Goal: Task Accomplishment & Management: Complete application form

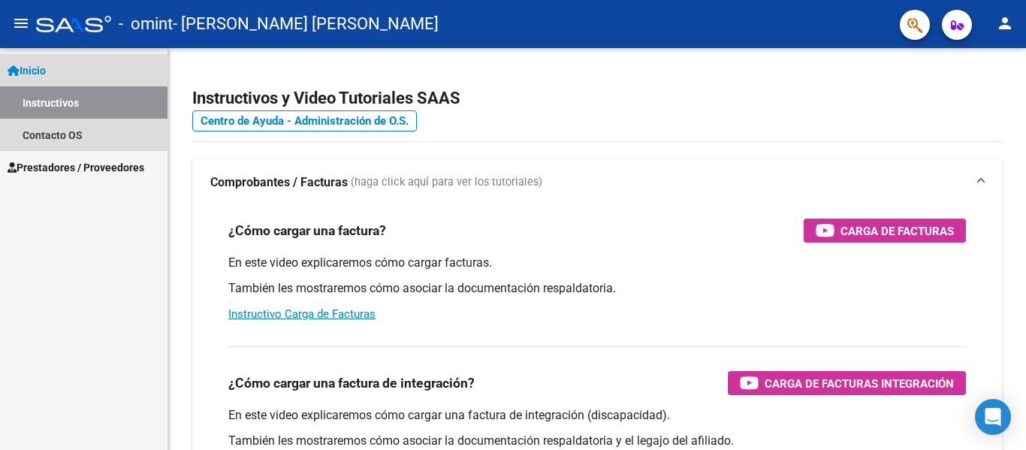
click at [54, 62] on link "Inicio" at bounding box center [83, 70] width 167 height 32
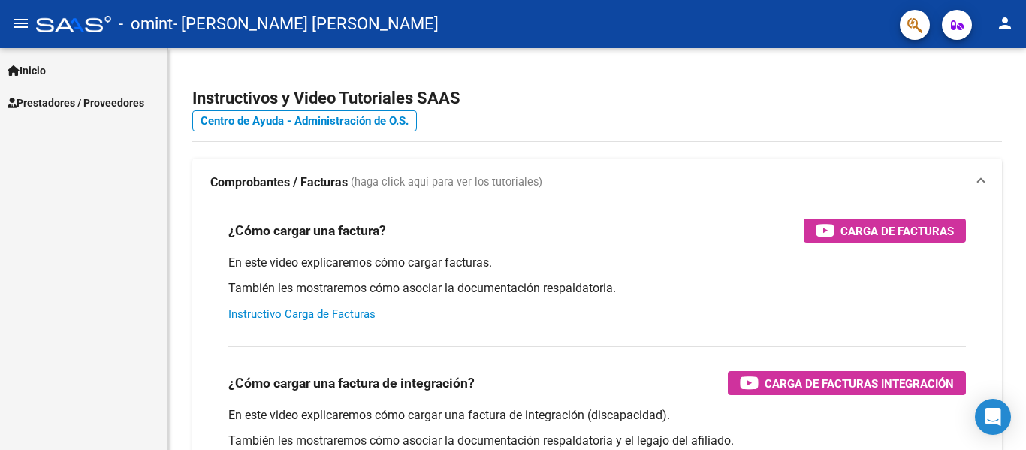
click at [56, 97] on span "Prestadores / Proveedores" at bounding box center [76, 103] width 137 height 17
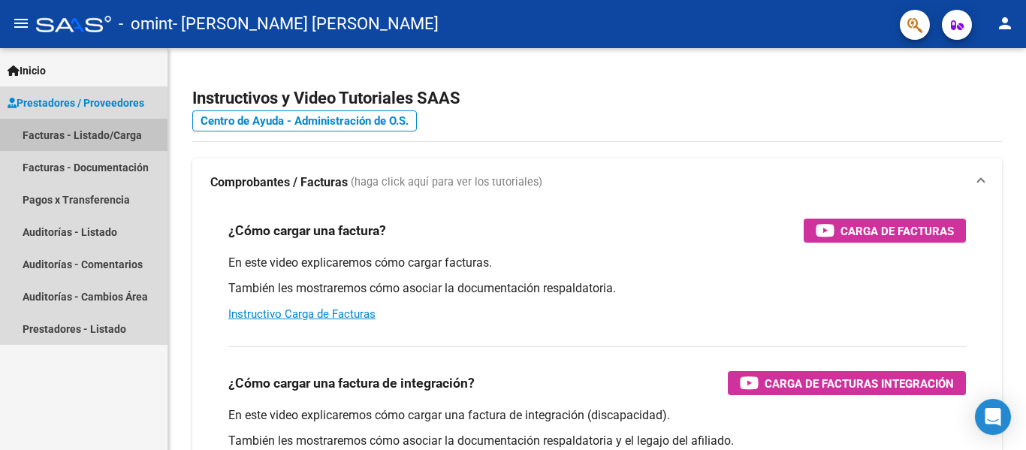
click at [62, 144] on link "Facturas - Listado/Carga" at bounding box center [83, 135] width 167 height 32
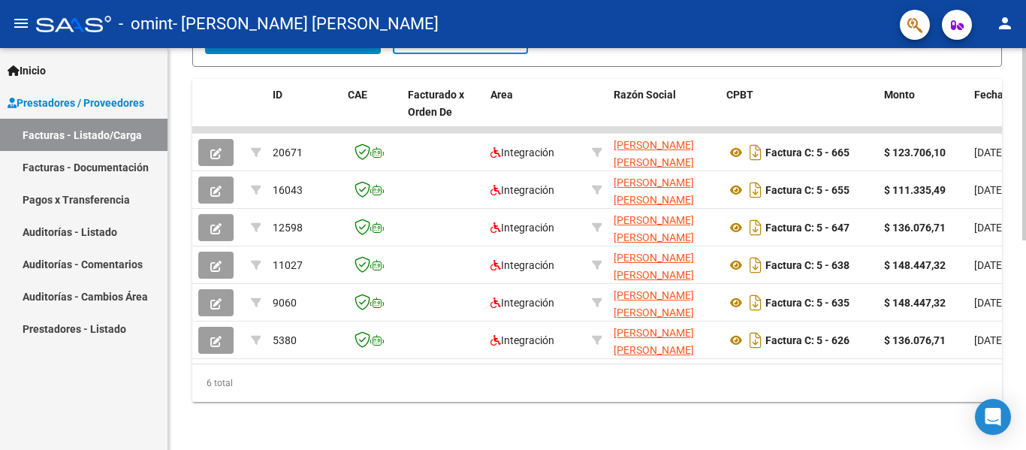
scroll to position [432, 0]
click at [991, 362] on div "Video tutorial PRESTADORES -> Listado de CPBTs Emitidos por Prestadores / Prove…" at bounding box center [598, 36] width 861 height 828
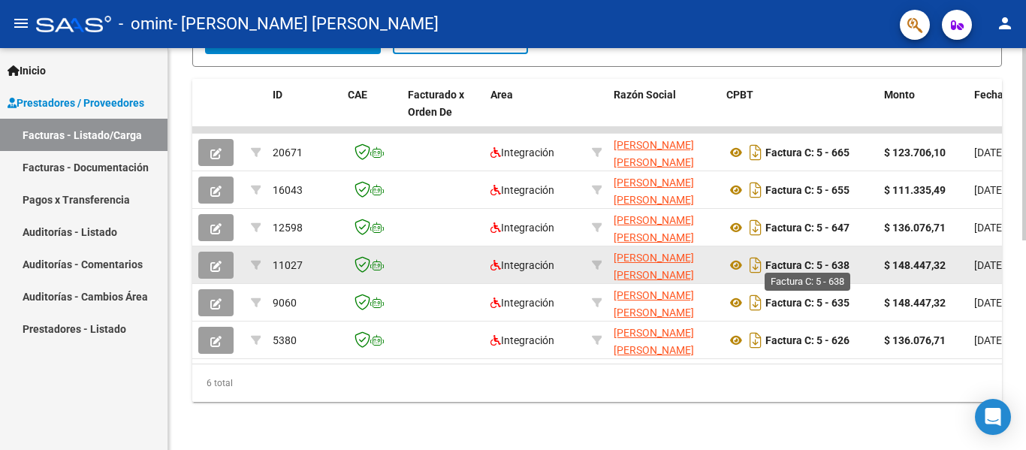
click at [789, 259] on strong "Factura C: 5 - 638" at bounding box center [807, 265] width 84 height 12
click at [753, 261] on icon "Descargar documento" at bounding box center [756, 265] width 20 height 24
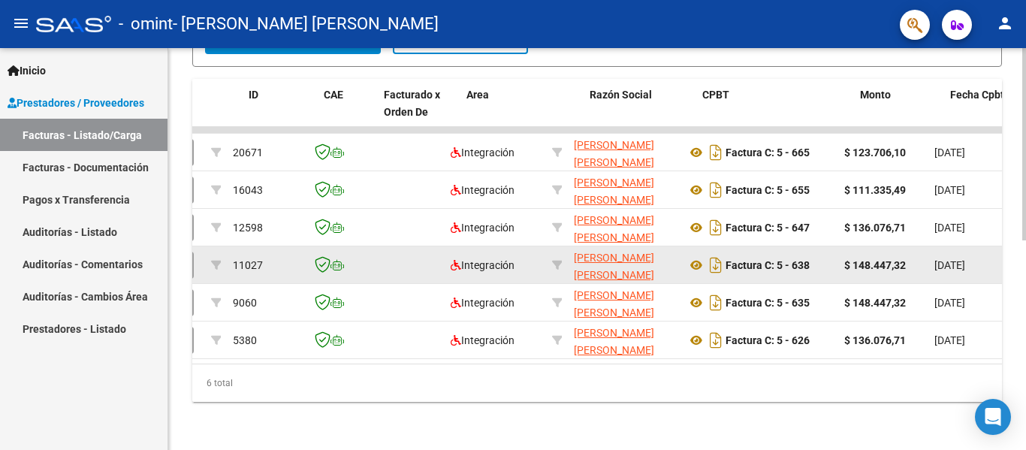
scroll to position [0, 12]
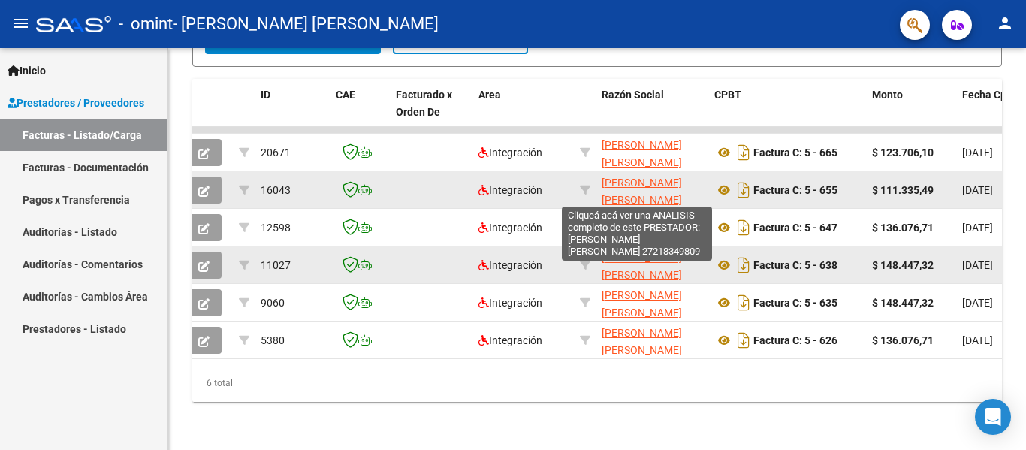
click at [626, 189] on span "[PERSON_NAME] [PERSON_NAME]" at bounding box center [641, 190] width 80 height 29
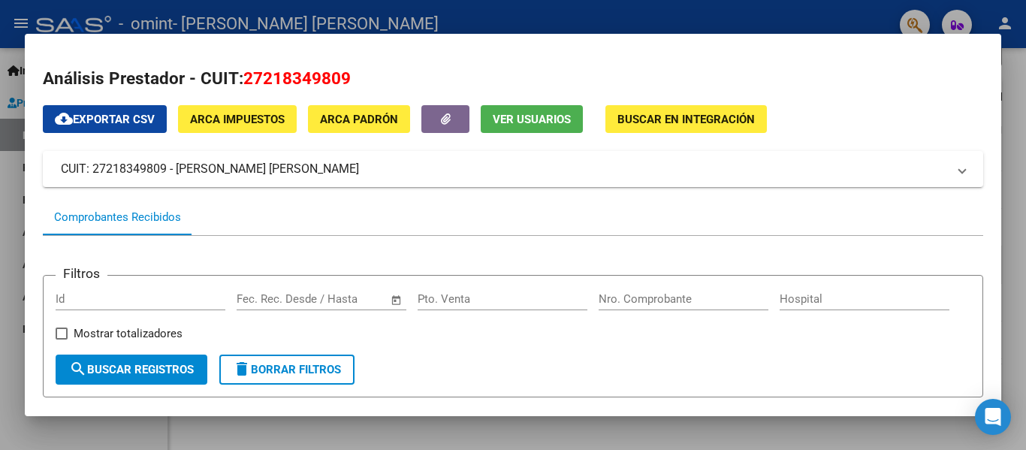
click at [836, 14] on div at bounding box center [513, 225] width 1026 height 450
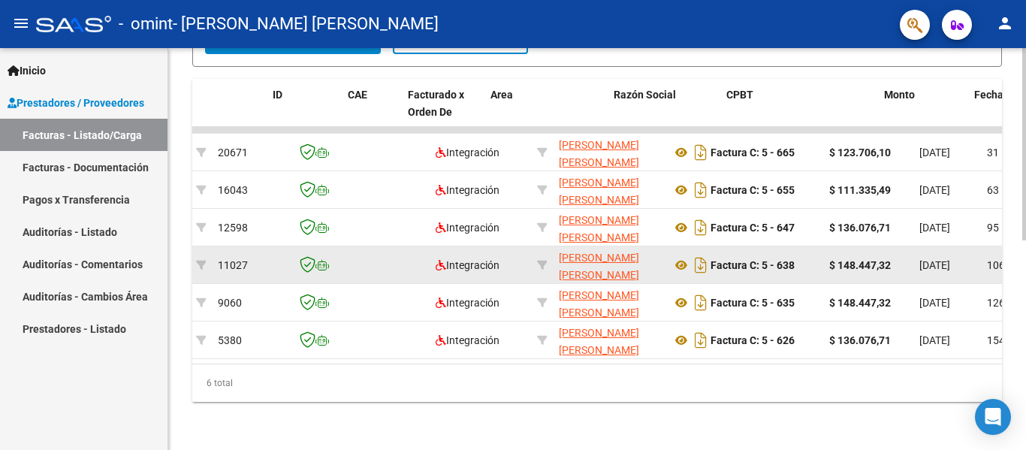
scroll to position [0, 0]
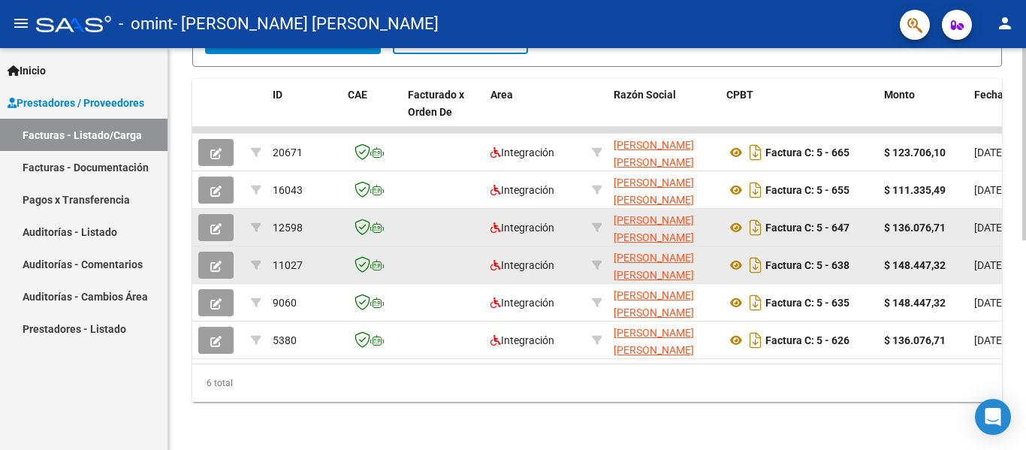
click at [420, 230] on datatable-body-cell at bounding box center [443, 227] width 83 height 37
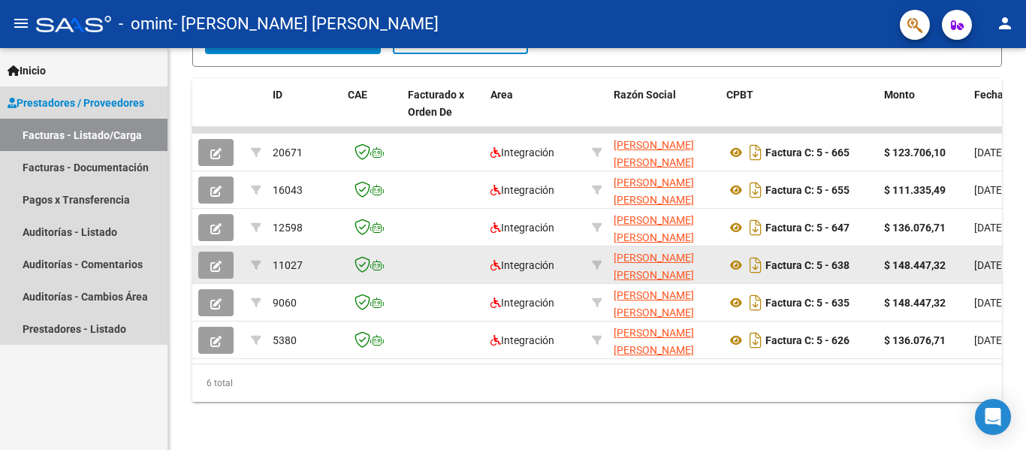
click at [56, 126] on link "Facturas - Listado/Carga" at bounding box center [83, 135] width 167 height 32
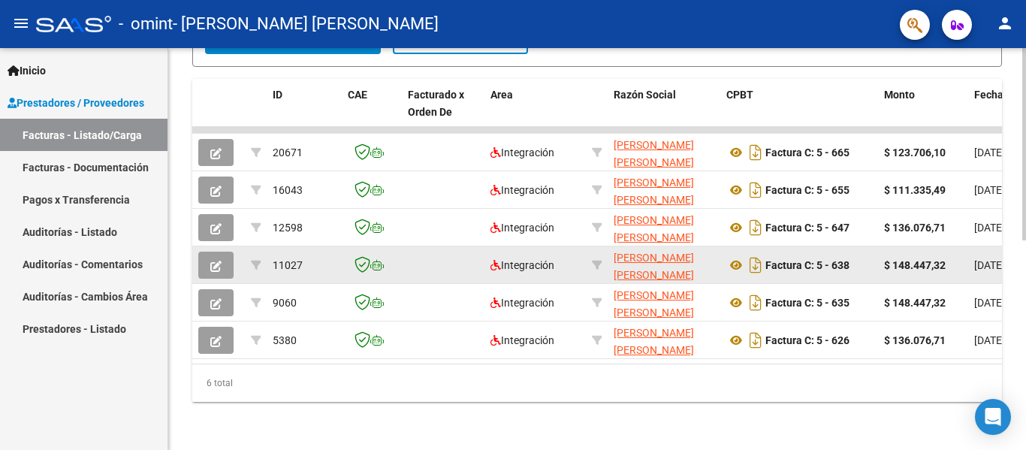
scroll to position [30, 0]
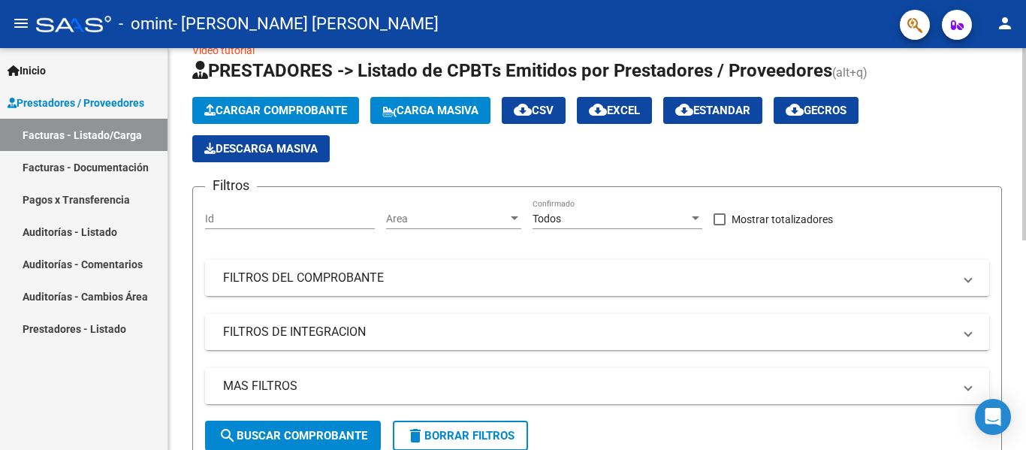
click at [990, 75] on div "Video tutorial PRESTADORES -> Listado de CPBTs Emitidos por Prestadores / Prove…" at bounding box center [598, 432] width 861 height 828
click at [243, 219] on input "Id" at bounding box center [290, 218] width 170 height 13
click at [104, 173] on link "Facturas - Documentación" at bounding box center [83, 167] width 167 height 32
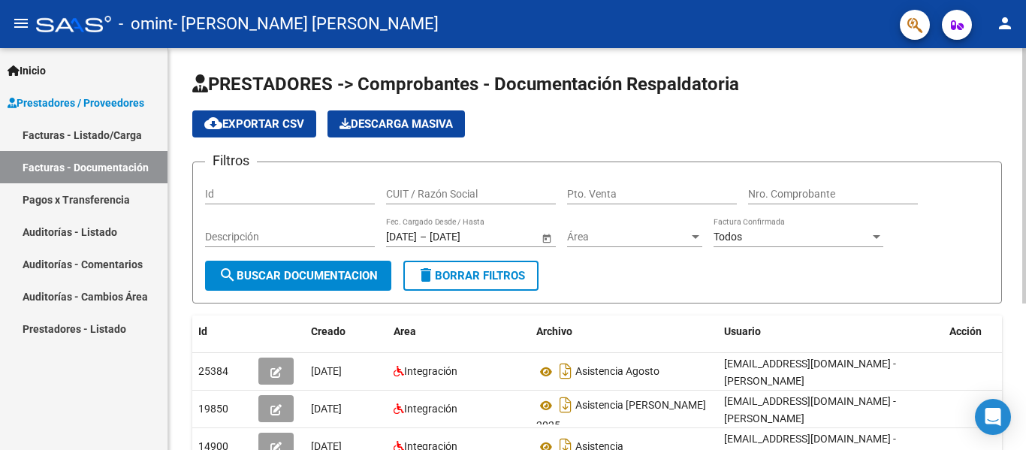
click at [249, 194] on input "Id" at bounding box center [290, 194] width 170 height 13
click at [259, 193] on input "Id" at bounding box center [290, 194] width 170 height 13
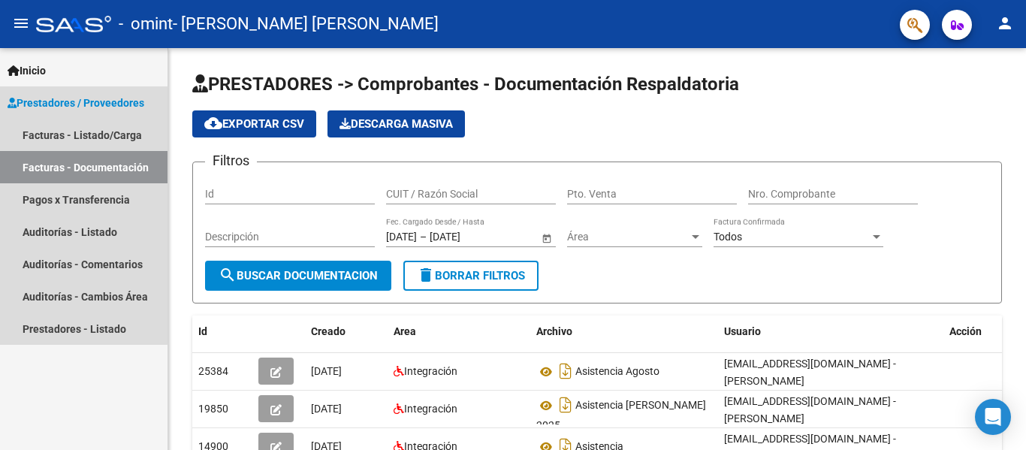
click at [62, 92] on link "Prestadores / Proveedores" at bounding box center [83, 102] width 167 height 32
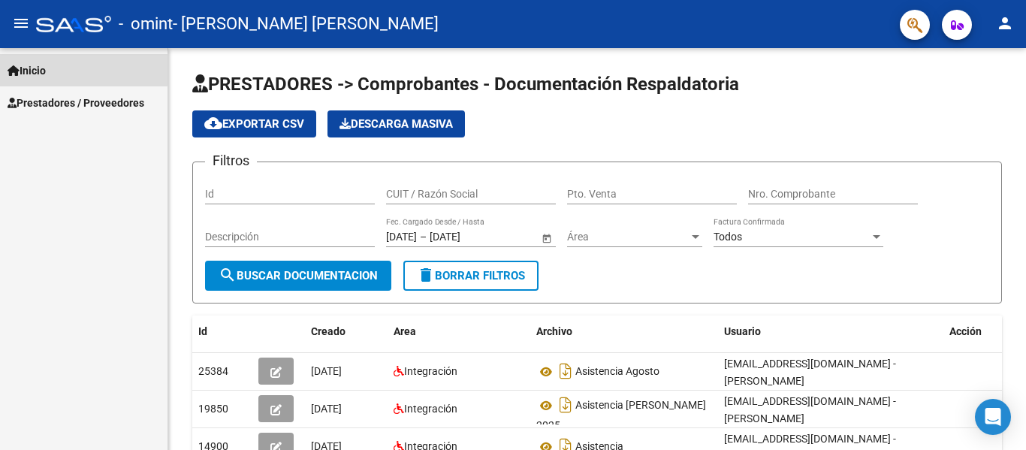
click at [42, 67] on span "Inicio" at bounding box center [27, 70] width 38 height 17
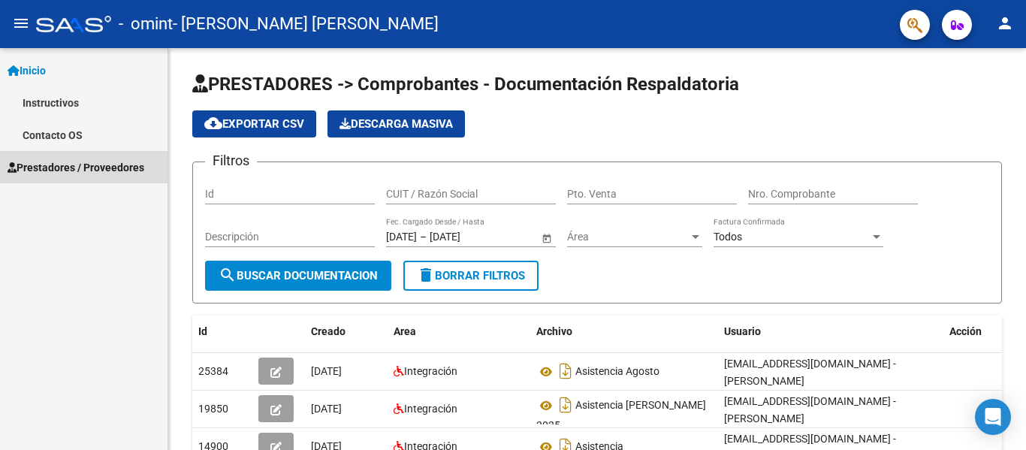
click at [44, 166] on span "Prestadores / Proveedores" at bounding box center [76, 167] width 137 height 17
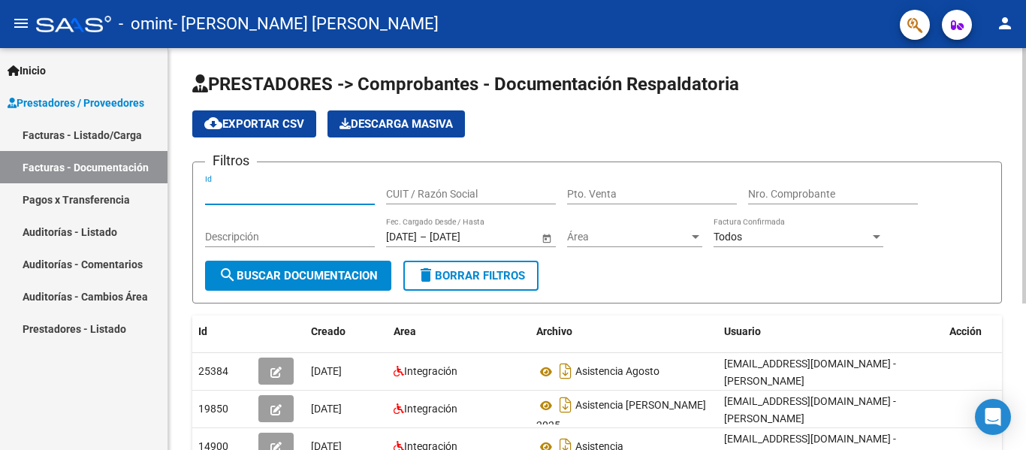
click at [256, 192] on input "Id" at bounding box center [290, 194] width 170 height 13
click at [426, 191] on input "CUIT / Razón Social" at bounding box center [471, 194] width 170 height 13
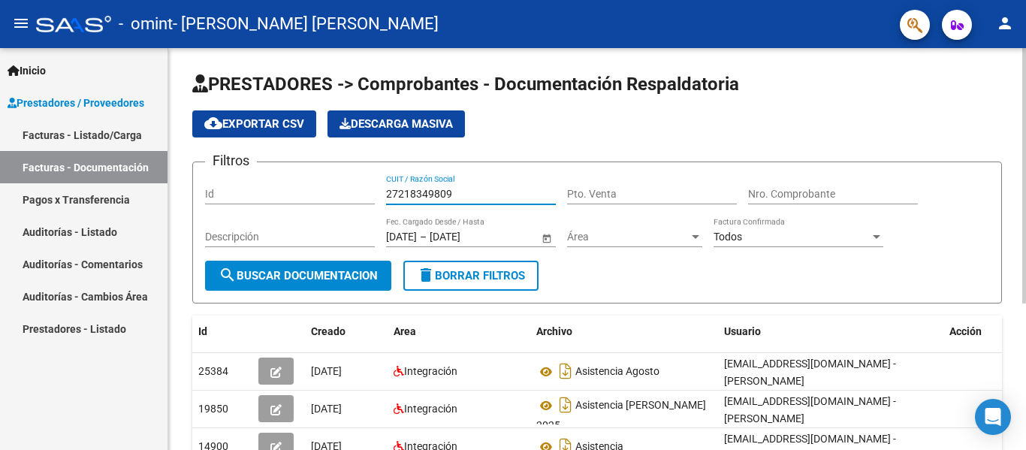
type input "27218349809"
click at [643, 197] on input "Pto. Venta" at bounding box center [652, 194] width 170 height 13
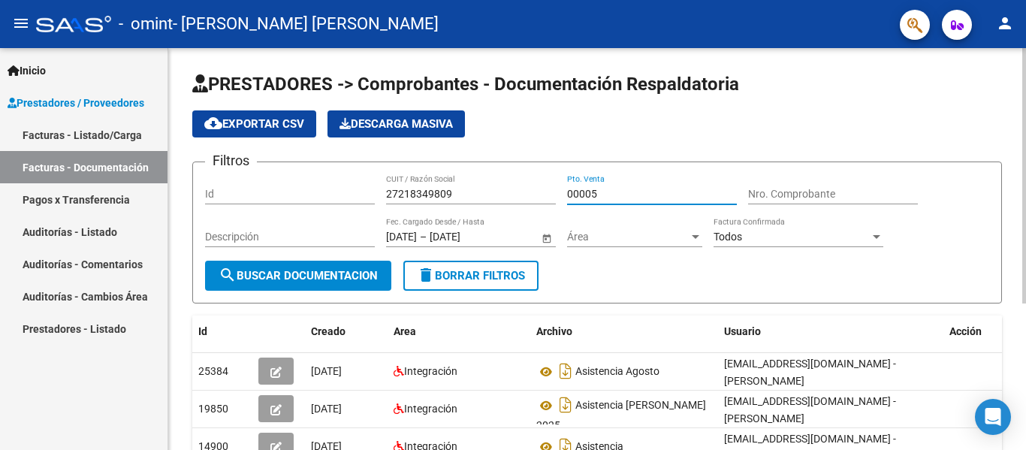
type input "00005"
drag, startPoint x: 252, startPoint y: 185, endPoint x: 233, endPoint y: 199, distance: 23.6
click at [233, 199] on div "Id" at bounding box center [290, 189] width 170 height 30
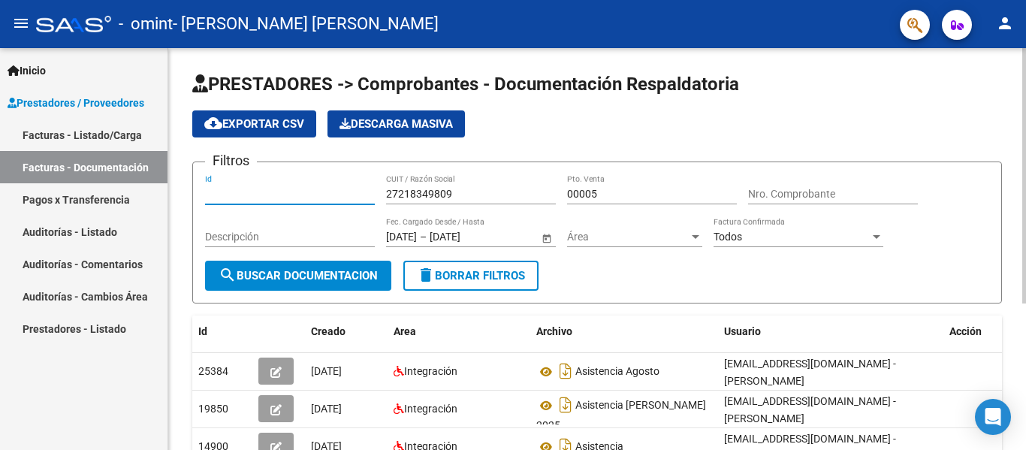
click at [233, 199] on input "Id" at bounding box center [290, 194] width 170 height 13
click at [426, 242] on span "–" at bounding box center [423, 237] width 7 height 13
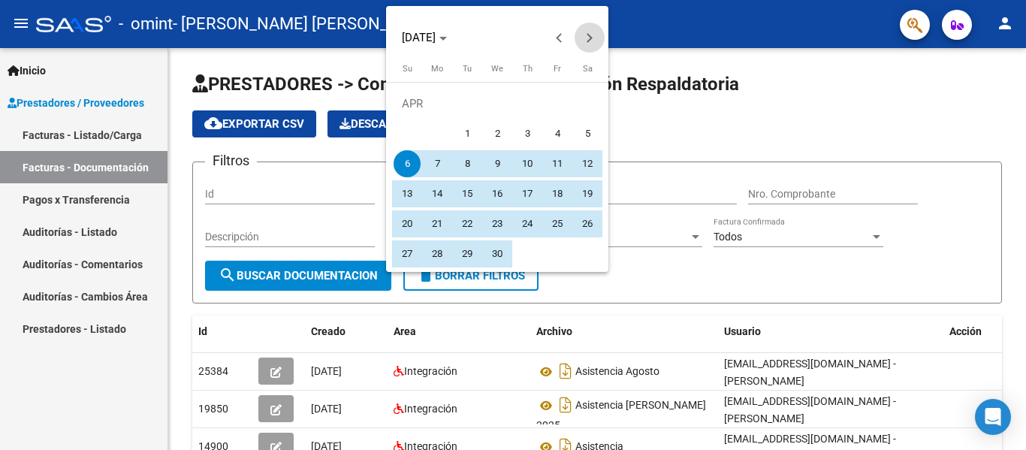
click at [583, 31] on span "Next month" at bounding box center [589, 38] width 30 height 30
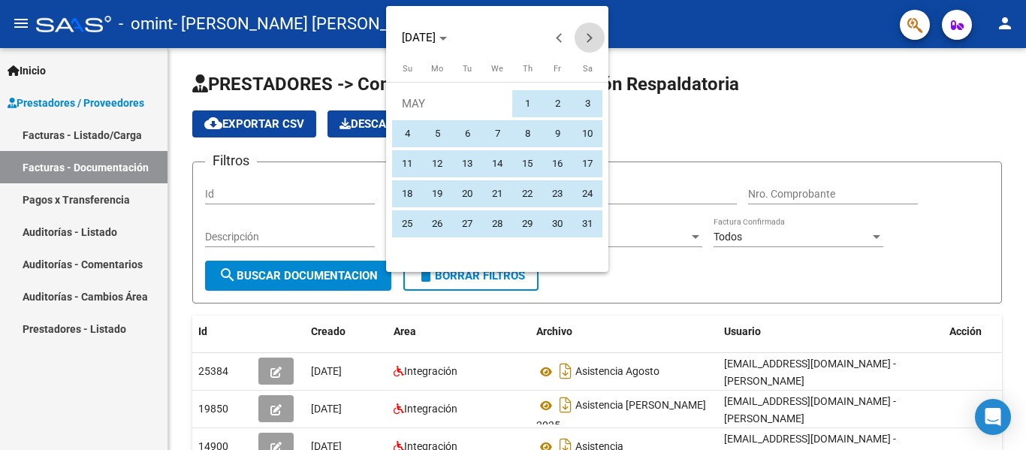
click at [583, 31] on span "Next month" at bounding box center [589, 38] width 30 height 30
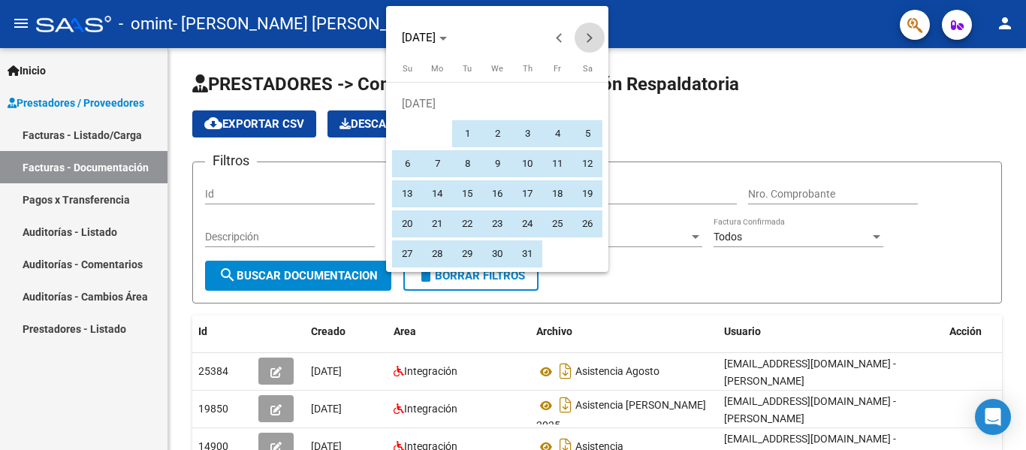
click at [583, 31] on span "Next month" at bounding box center [589, 38] width 30 height 30
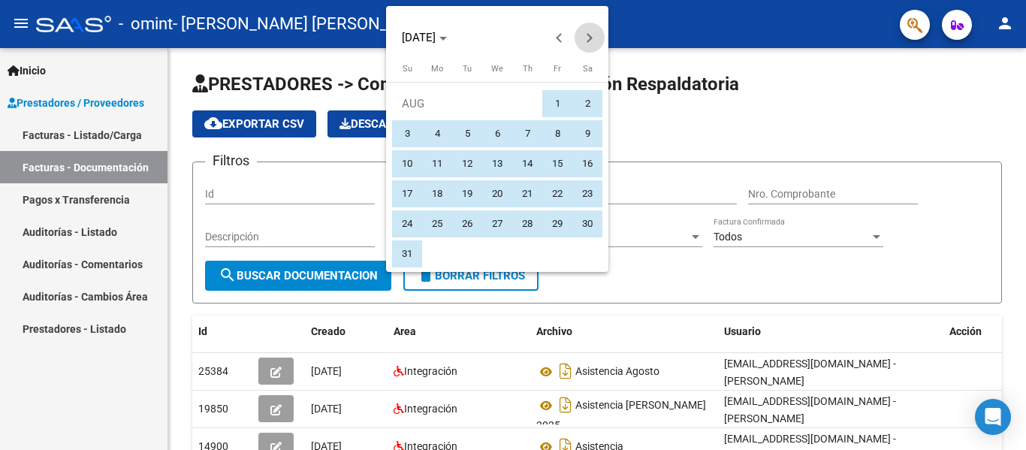
click at [583, 31] on span "Next month" at bounding box center [589, 38] width 30 height 30
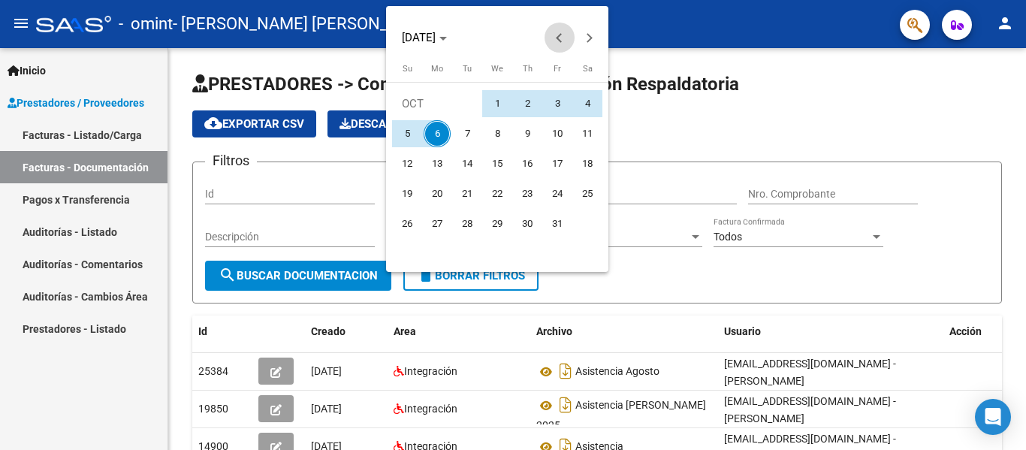
click at [559, 40] on button "Previous month" at bounding box center [559, 38] width 30 height 30
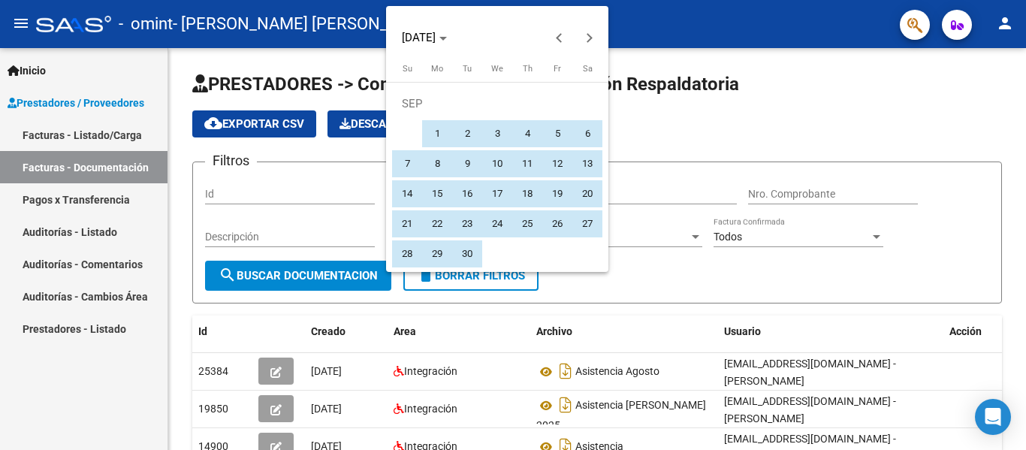
click at [94, 130] on div at bounding box center [513, 225] width 1026 height 450
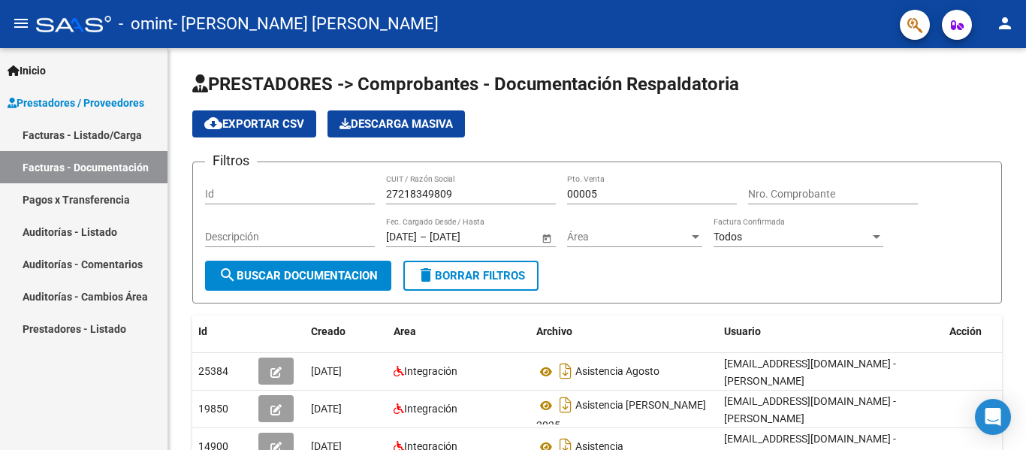
click at [94, 130] on link "Facturas - Listado/Carga" at bounding box center [83, 135] width 167 height 32
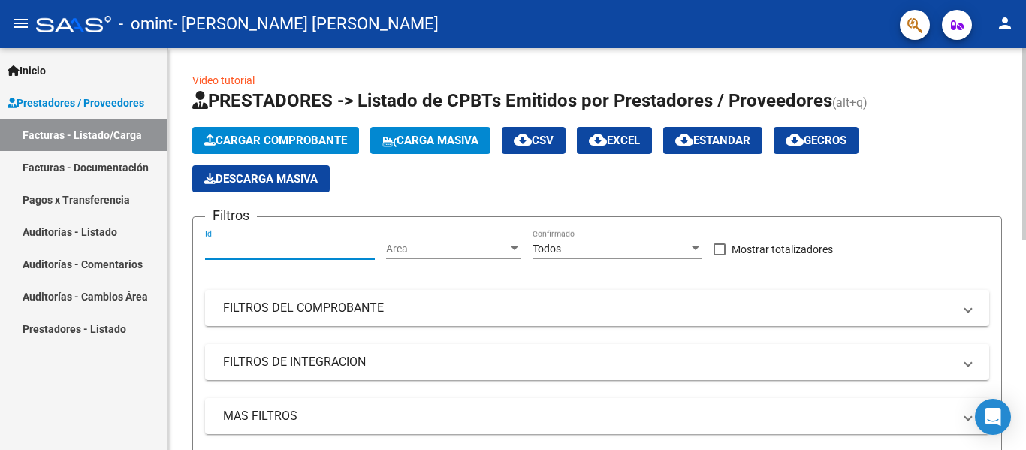
click at [335, 254] on input "Id" at bounding box center [290, 249] width 170 height 13
click at [442, 245] on span "Area" at bounding box center [447, 249] width 122 height 13
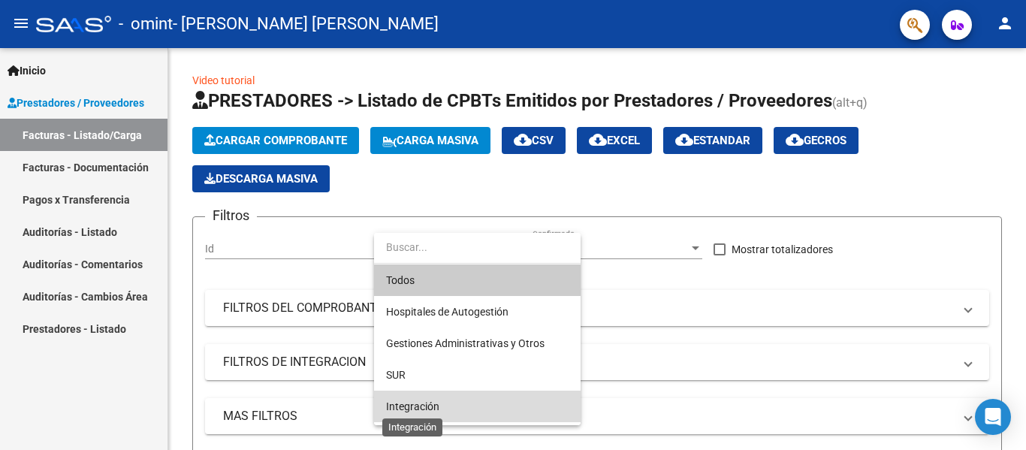
click at [433, 402] on span "Integración" at bounding box center [412, 406] width 53 height 12
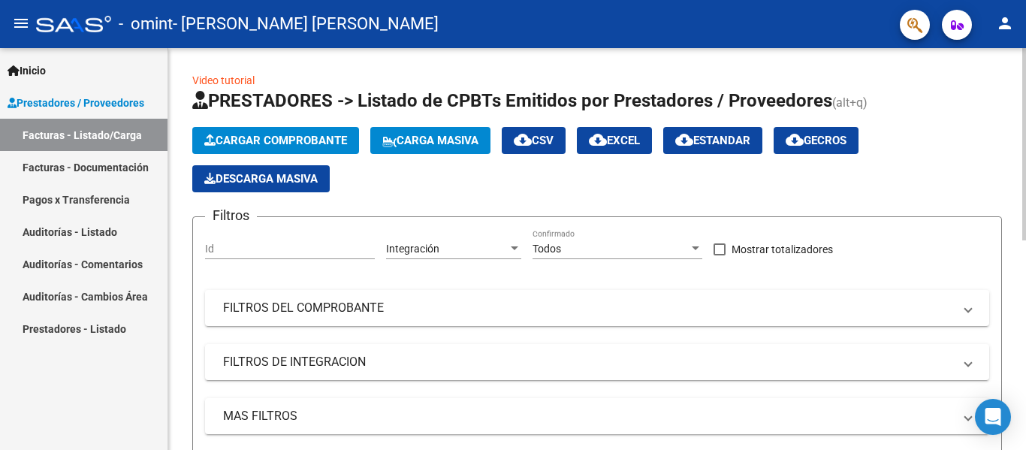
click at [595, 240] on div "Todos Confirmado" at bounding box center [617, 244] width 170 height 30
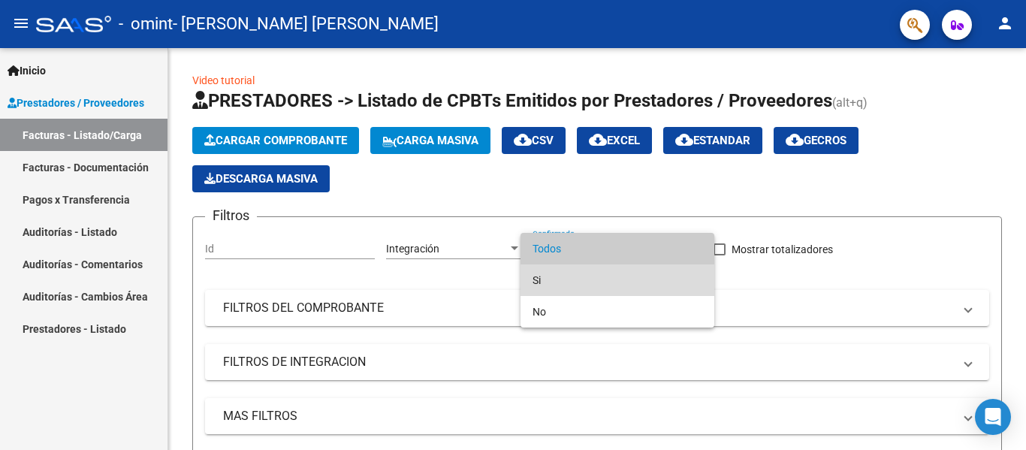
click at [550, 285] on span "Si" at bounding box center [617, 280] width 170 height 32
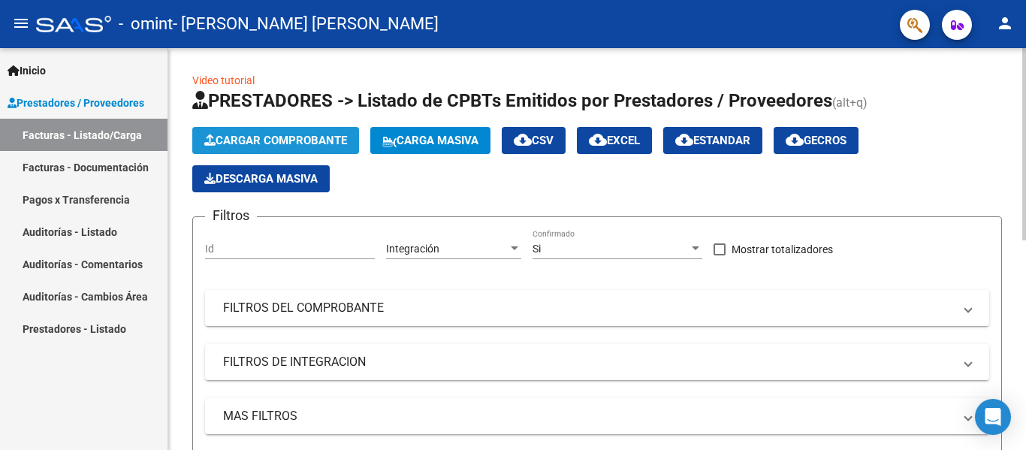
click at [299, 134] on span "Cargar Comprobante" at bounding box center [275, 141] width 143 height 14
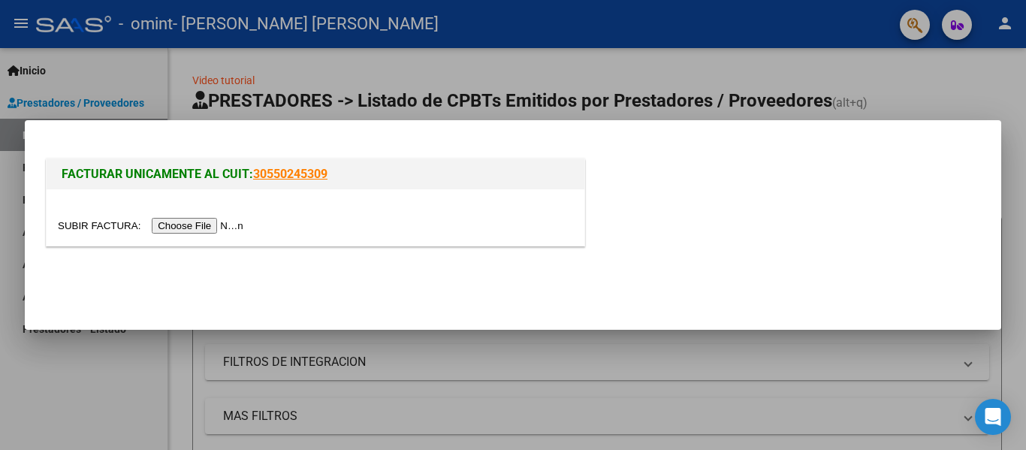
click at [225, 227] on input "file" at bounding box center [153, 226] width 190 height 16
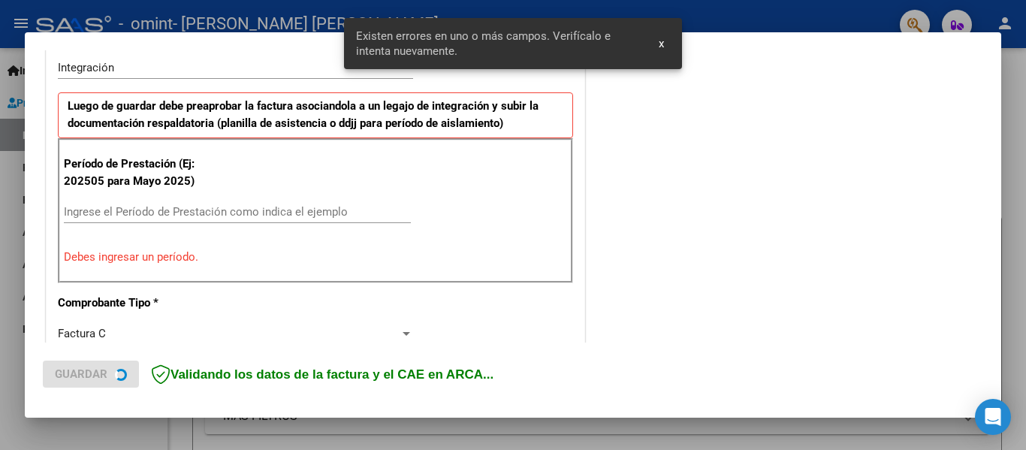
scroll to position [376, 0]
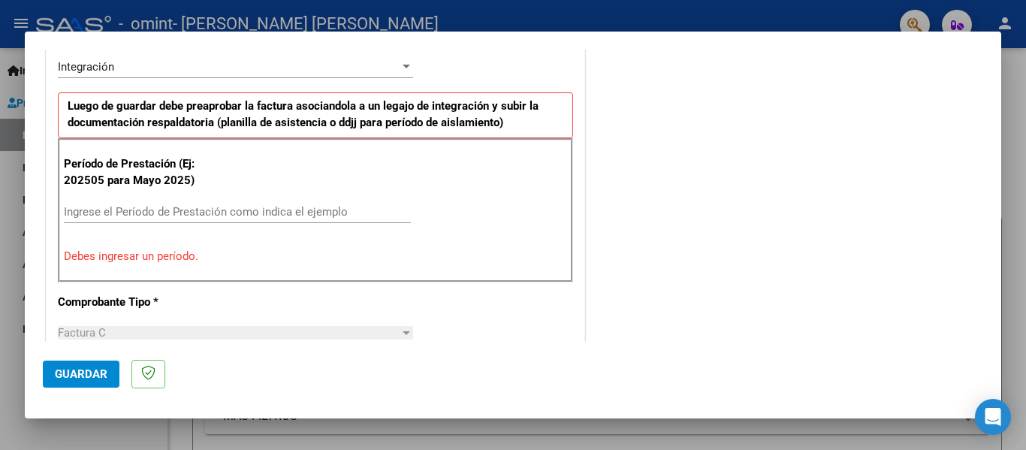
click at [99, 370] on span "Guardar" at bounding box center [81, 374] width 53 height 14
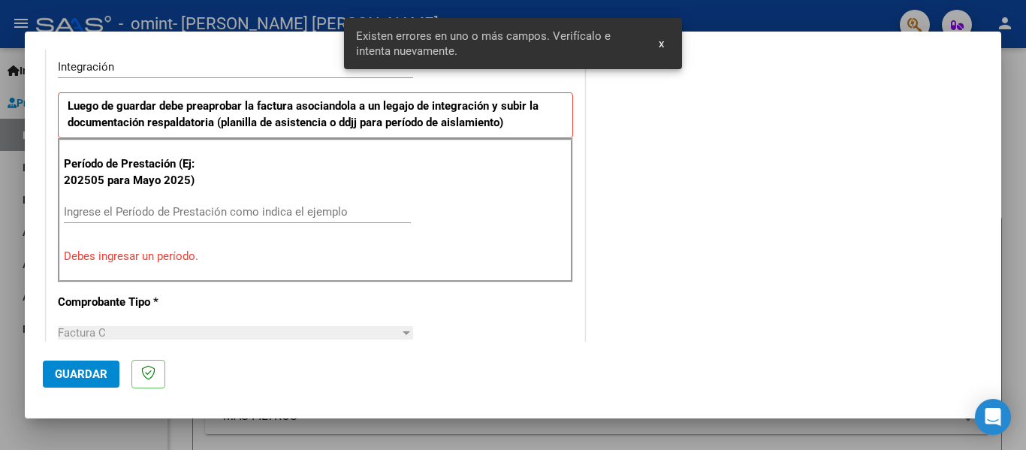
scroll to position [377, 0]
click at [664, 45] on span "x" at bounding box center [661, 44] width 5 height 14
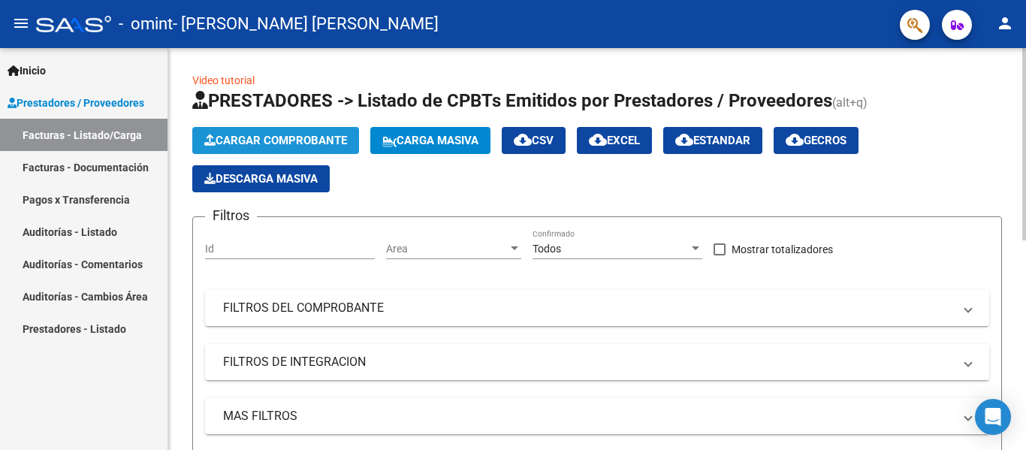
click at [302, 134] on span "Cargar Comprobante" at bounding box center [275, 141] width 143 height 14
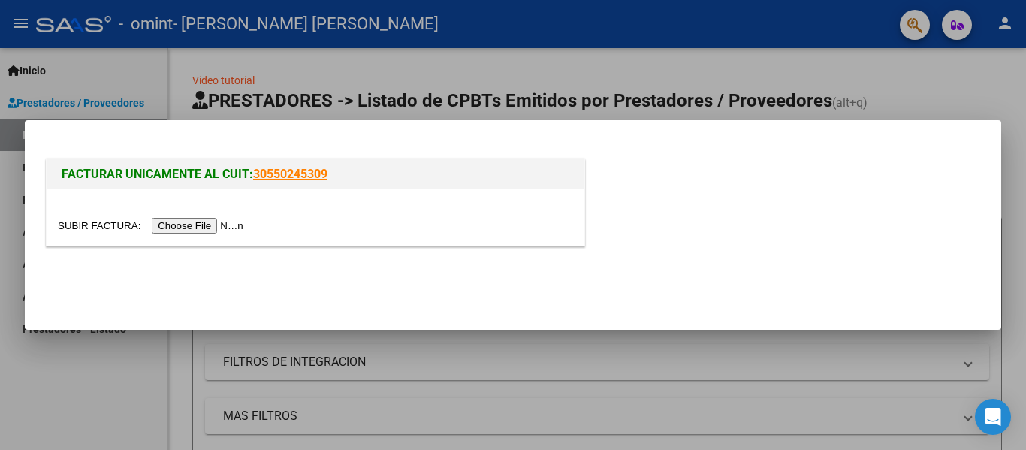
click at [196, 228] on input "file" at bounding box center [153, 226] width 190 height 16
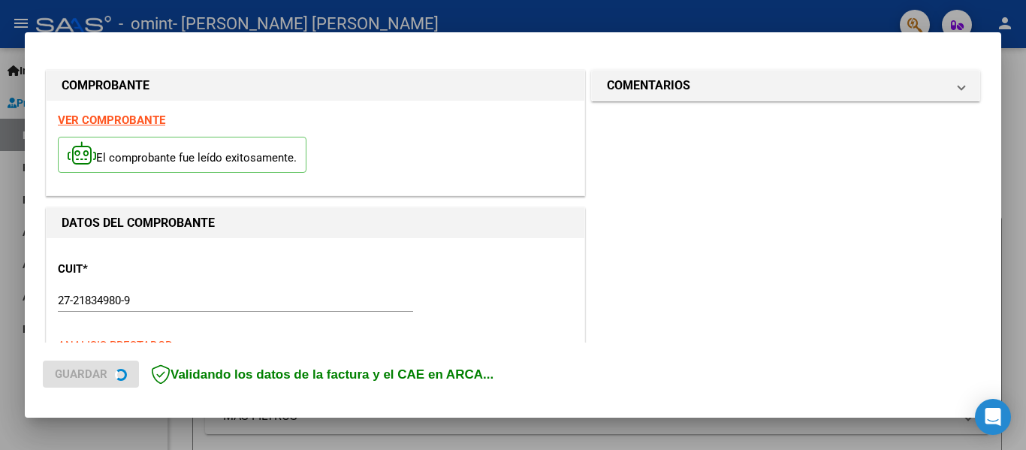
scroll to position [376, 0]
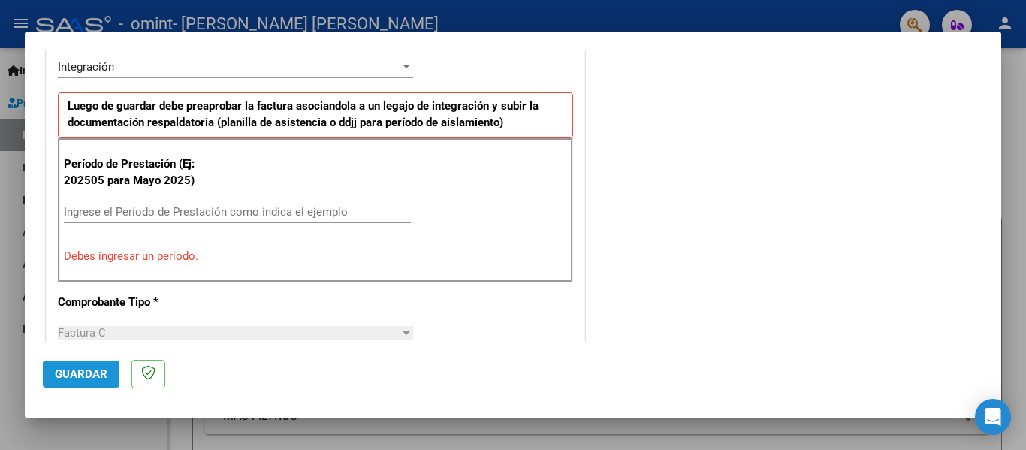
click at [76, 375] on span "Guardar" at bounding box center [81, 374] width 53 height 14
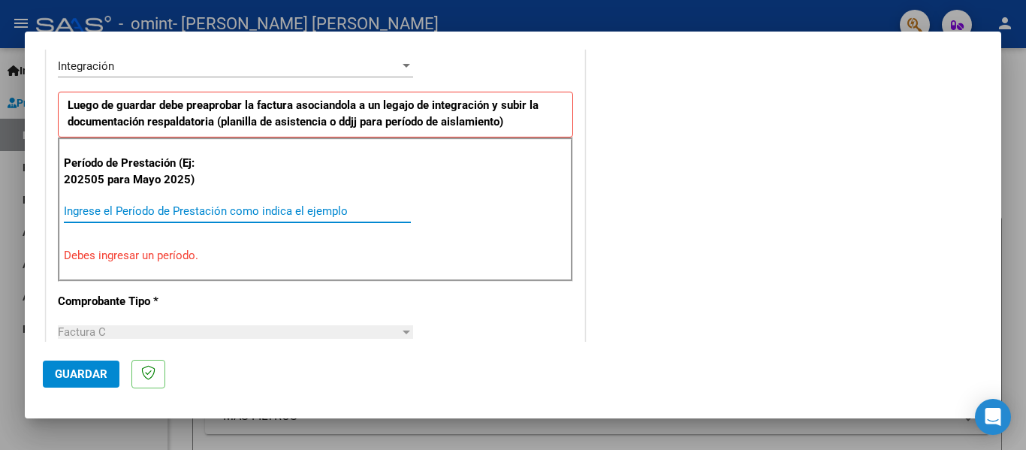
click at [158, 209] on input "Ingrese el Período de Prestación como indica el ejemplo" at bounding box center [237, 211] width 347 height 14
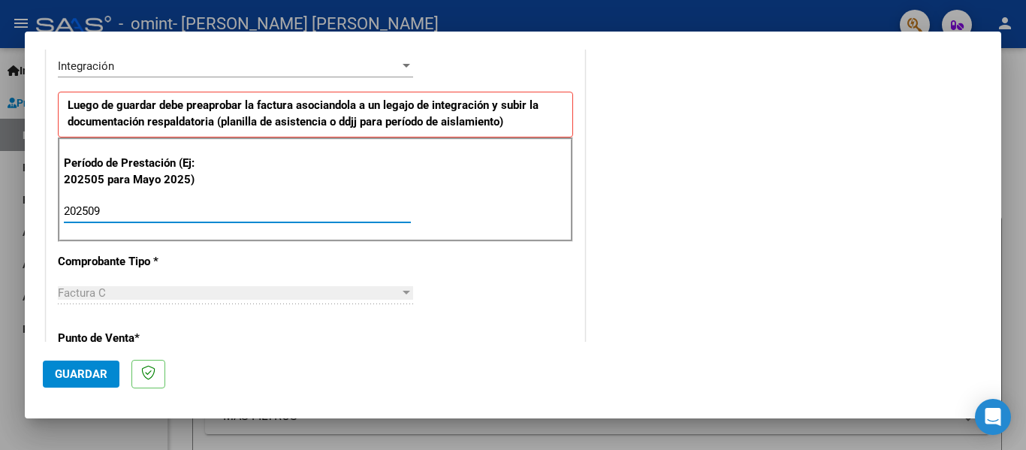
type input "202509"
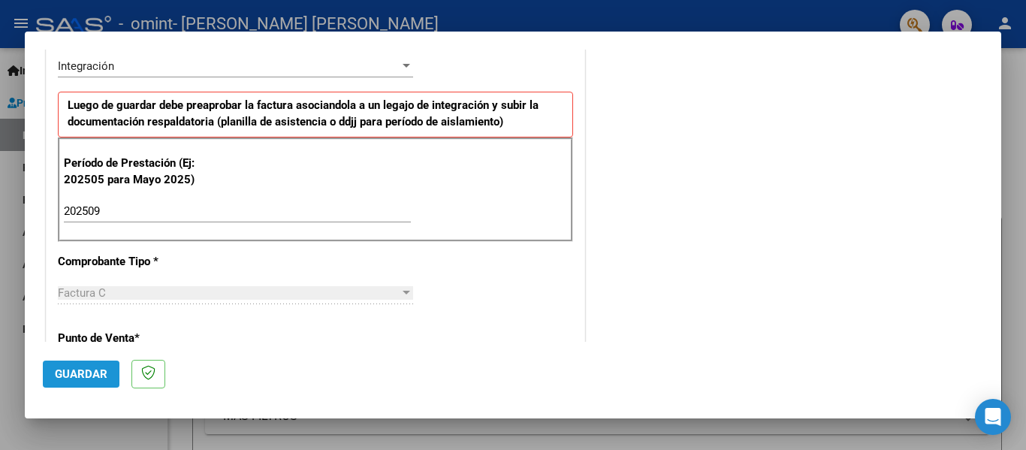
click at [77, 375] on span "Guardar" at bounding box center [81, 374] width 53 height 14
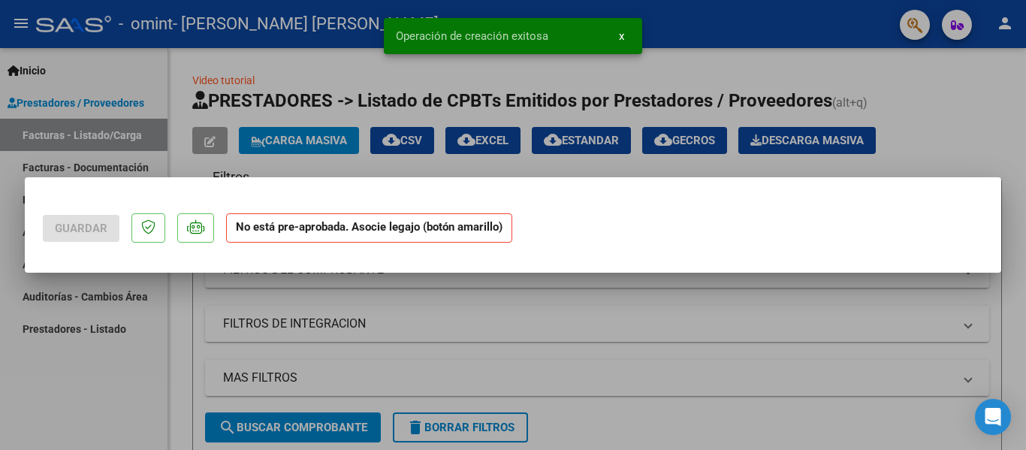
scroll to position [0, 0]
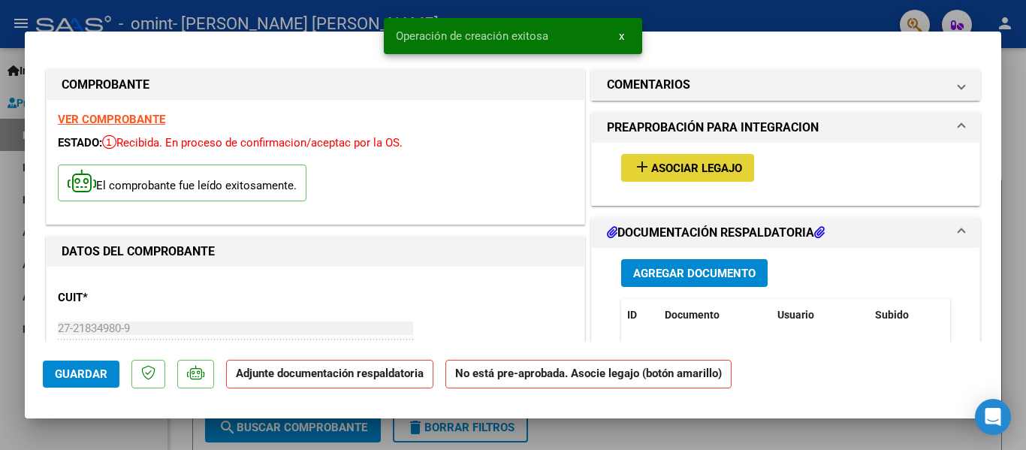
click at [717, 169] on span "Asociar Legajo" at bounding box center [696, 168] width 91 height 14
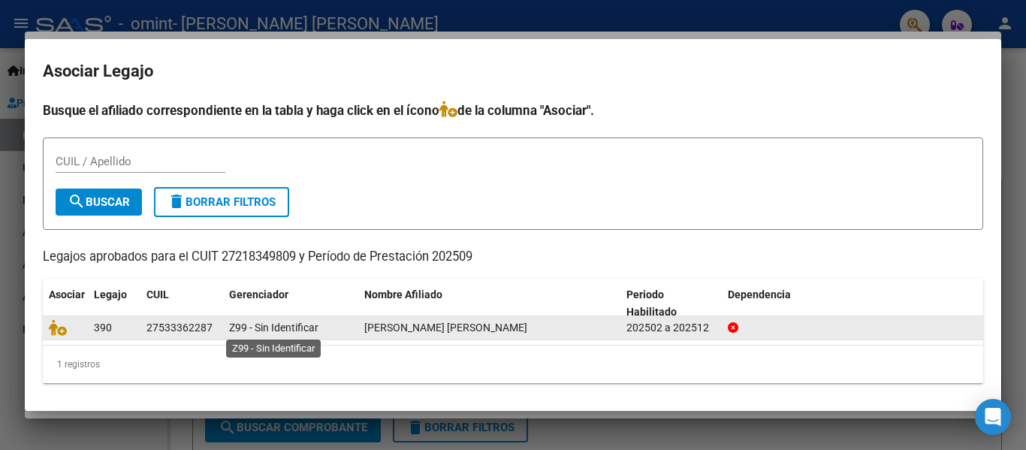
click at [272, 324] on span "Z99 - Sin Identificar" at bounding box center [273, 327] width 89 height 12
click at [408, 337] on datatable-body-cell "[PERSON_NAME] [PERSON_NAME]" at bounding box center [489, 327] width 262 height 23
click at [466, 325] on span "[PERSON_NAME] [PERSON_NAME]" at bounding box center [445, 327] width 163 height 12
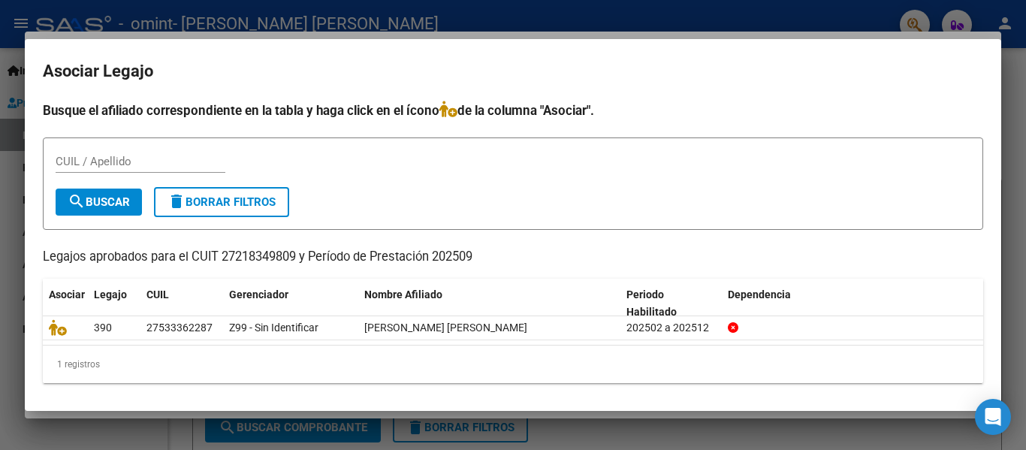
drag, startPoint x: 511, startPoint y: 149, endPoint x: 136, endPoint y: 162, distance: 375.7
click at [136, 162] on form "CUIL / Apellido search Buscar delete Borrar Filtros" at bounding box center [513, 183] width 940 height 92
click at [136, 162] on input "CUIL / Apellido" at bounding box center [141, 162] width 170 height 14
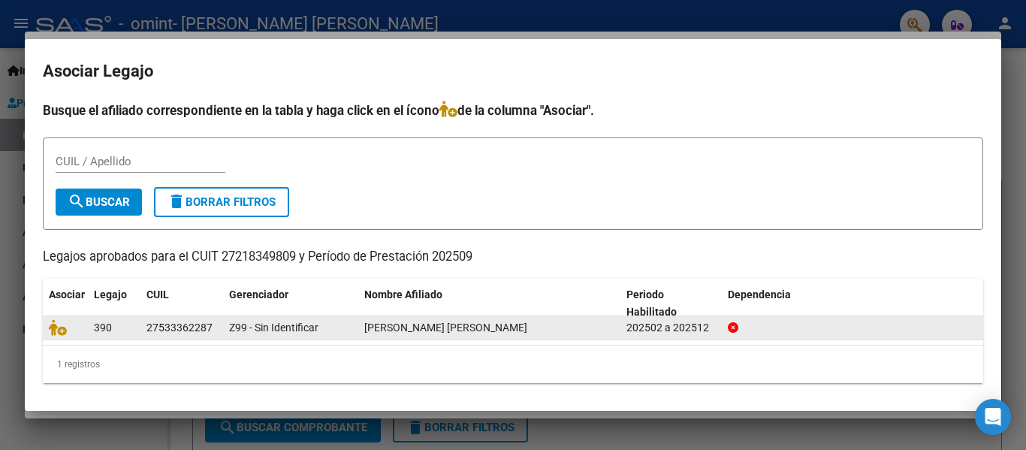
click at [684, 333] on div "202502 a 202512" at bounding box center [670, 327] width 89 height 17
click at [392, 328] on span "[PERSON_NAME] [PERSON_NAME]" at bounding box center [445, 327] width 163 height 12
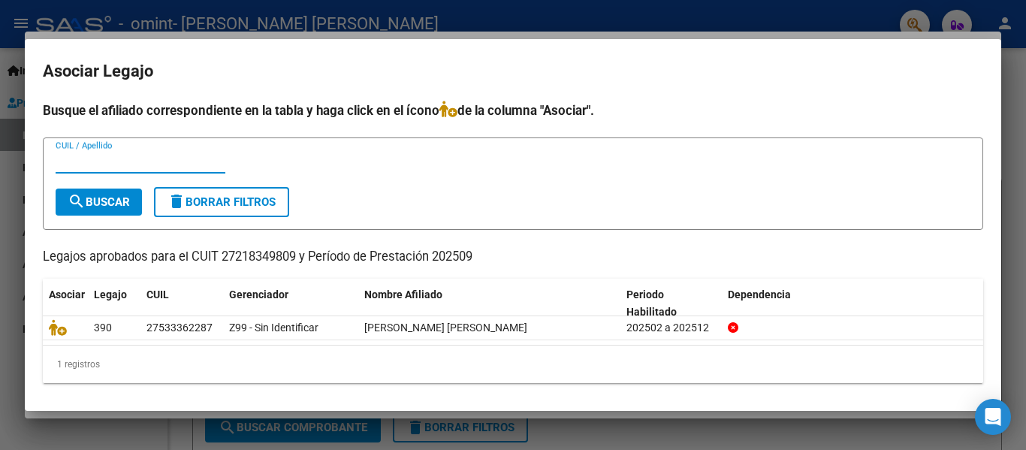
click at [128, 159] on input "CUIL / Apellido" at bounding box center [141, 162] width 170 height 14
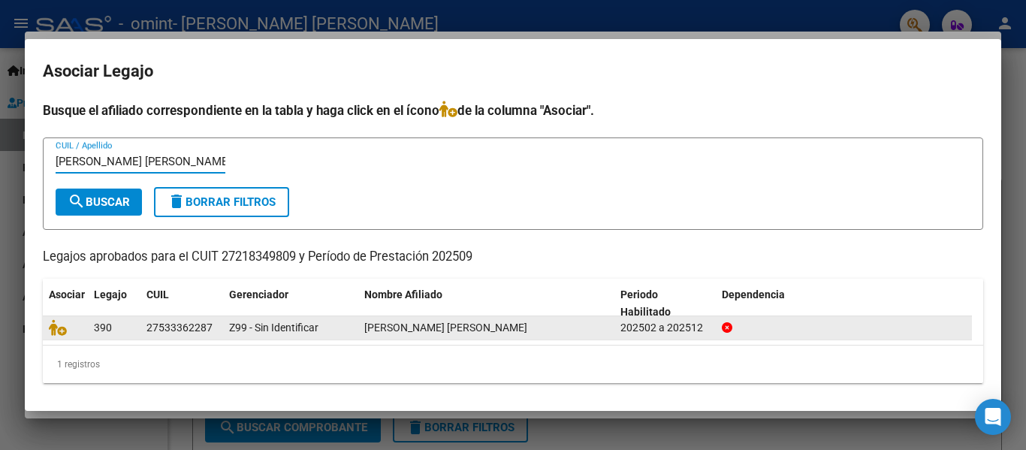
type input "[PERSON_NAME] [PERSON_NAME]"
click at [117, 329] on div "390" at bounding box center [114, 327] width 41 height 17
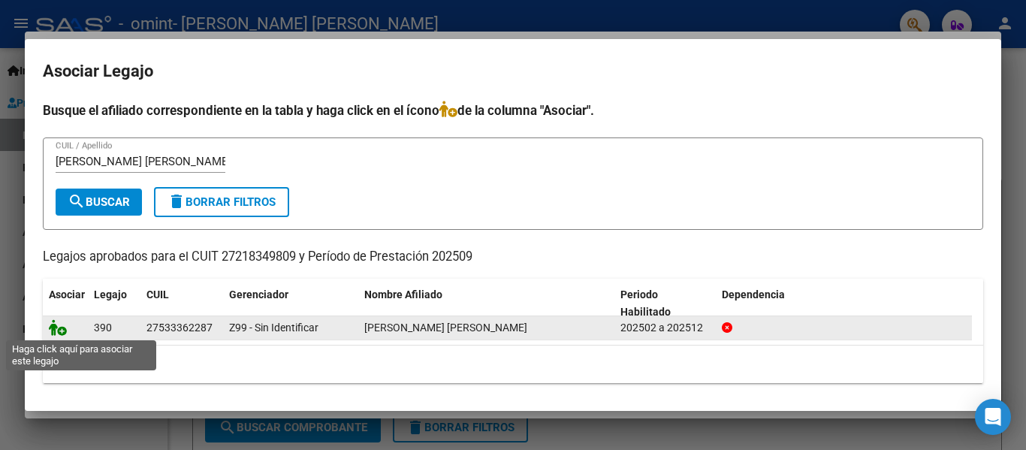
click at [53, 330] on icon at bounding box center [58, 327] width 18 height 17
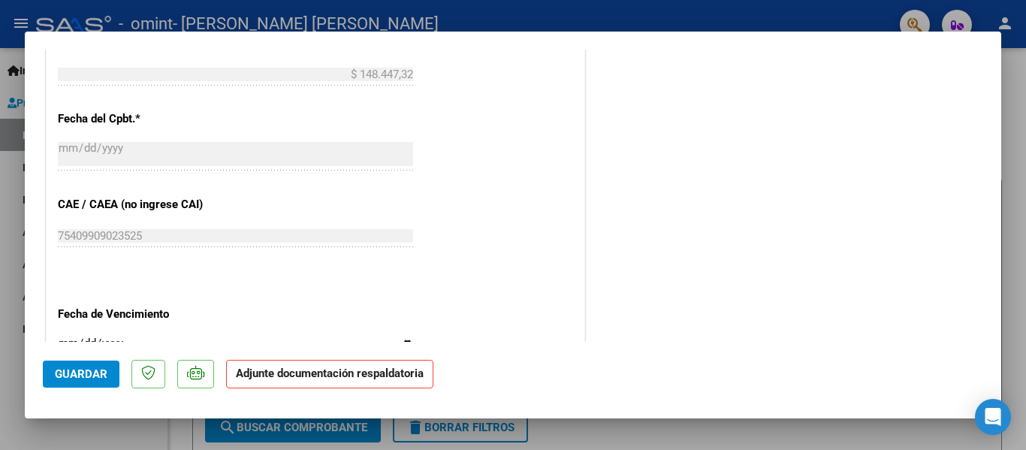
scroll to position [975, 0]
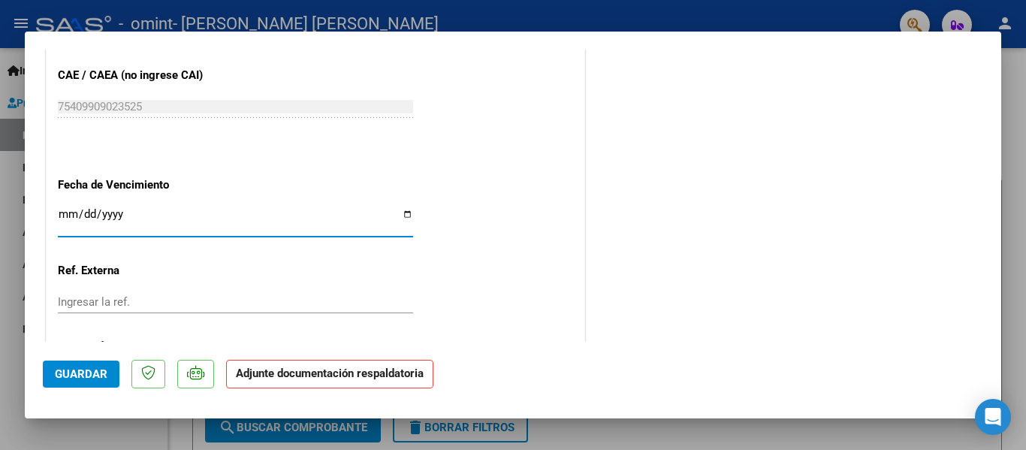
click at [110, 209] on input "Ingresar la fecha" at bounding box center [235, 220] width 355 height 24
drag, startPoint x: 58, startPoint y: 209, endPoint x: 67, endPoint y: 210, distance: 9.0
click at [67, 210] on input "Ingresar la fecha" at bounding box center [235, 220] width 355 height 24
type input "[DATE]"
click at [86, 303] on input "Ingresar la ref." at bounding box center [235, 302] width 355 height 14
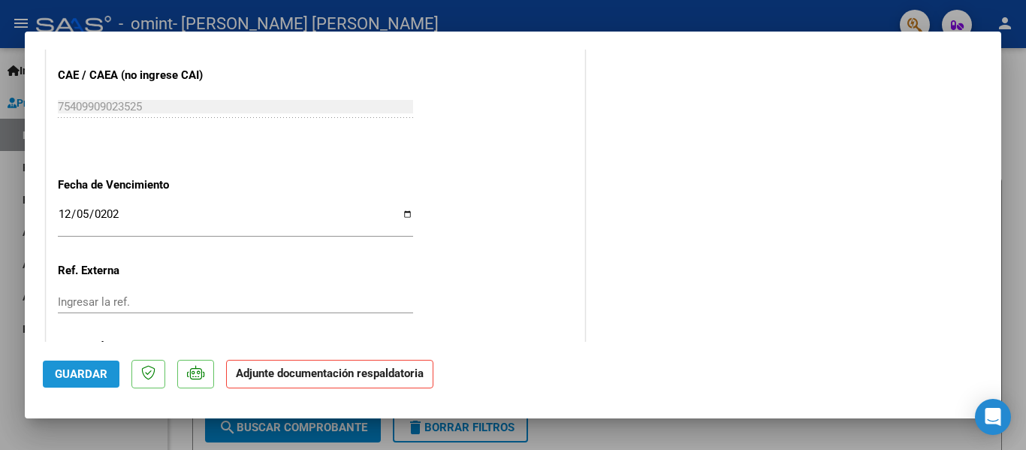
click at [85, 381] on span "Guardar" at bounding box center [81, 374] width 53 height 14
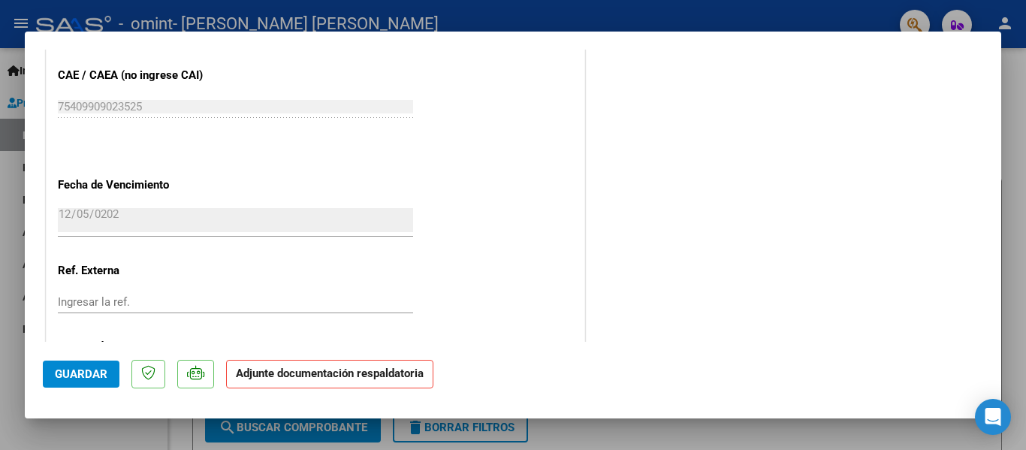
click at [329, 372] on strong "Adjunte documentación respaldatoria" at bounding box center [330, 373] width 188 height 14
click at [348, 384] on p "Adjunte documentación respaldatoria" at bounding box center [329, 374] width 207 height 29
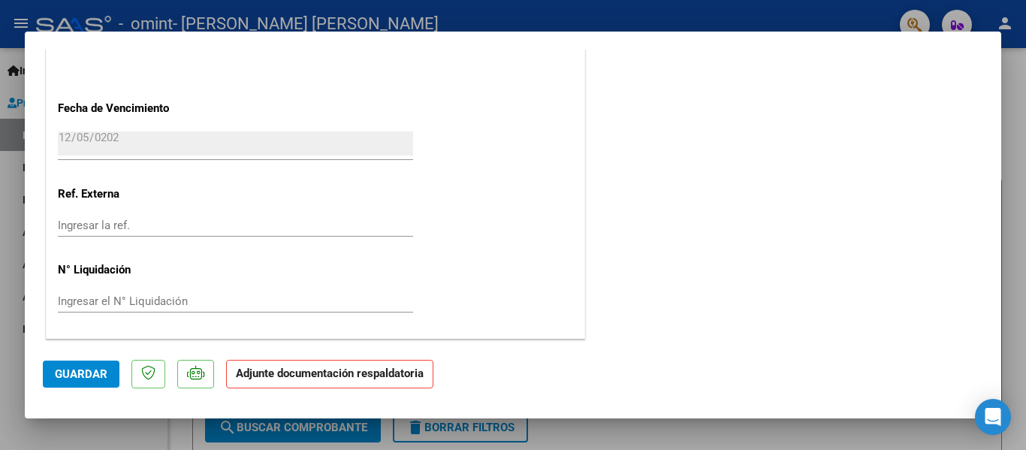
click at [381, 380] on p "Adjunte documentación respaldatoria" at bounding box center [329, 374] width 207 height 29
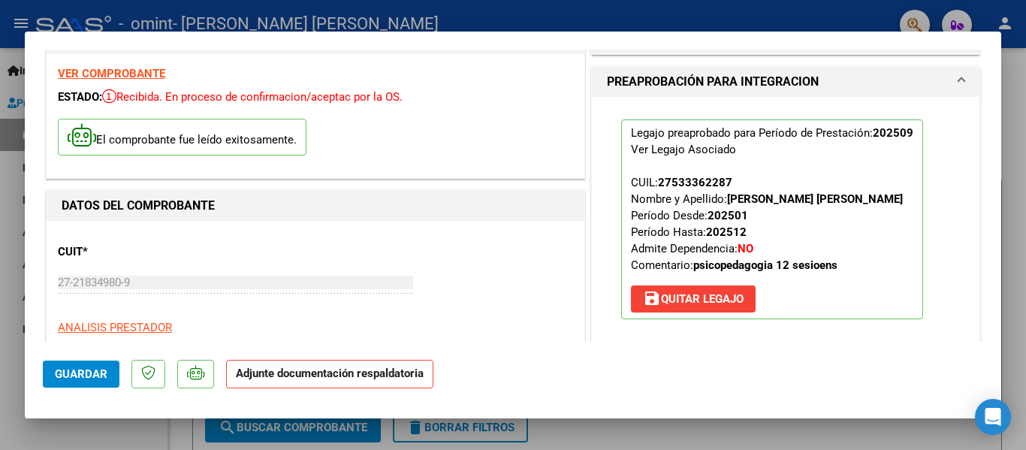
scroll to position [57, 0]
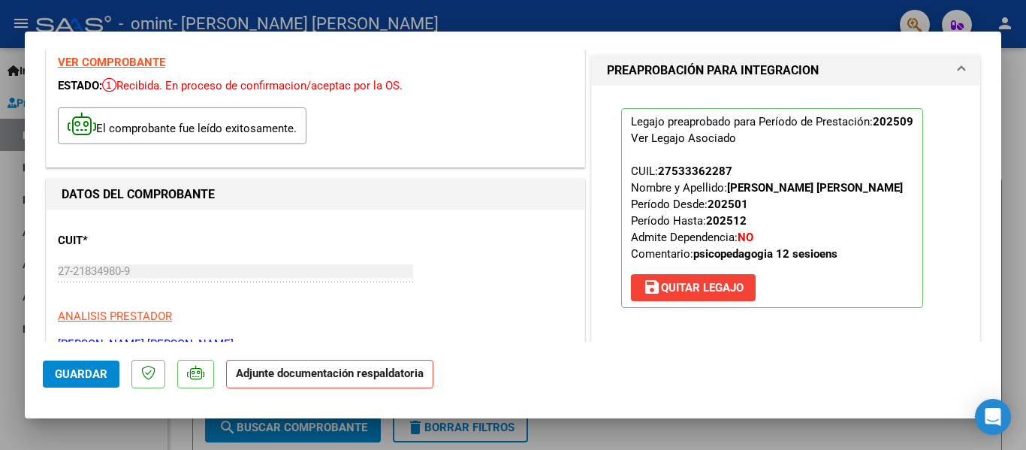
click at [308, 384] on p "Adjunte documentación respaldatoria" at bounding box center [329, 374] width 207 height 29
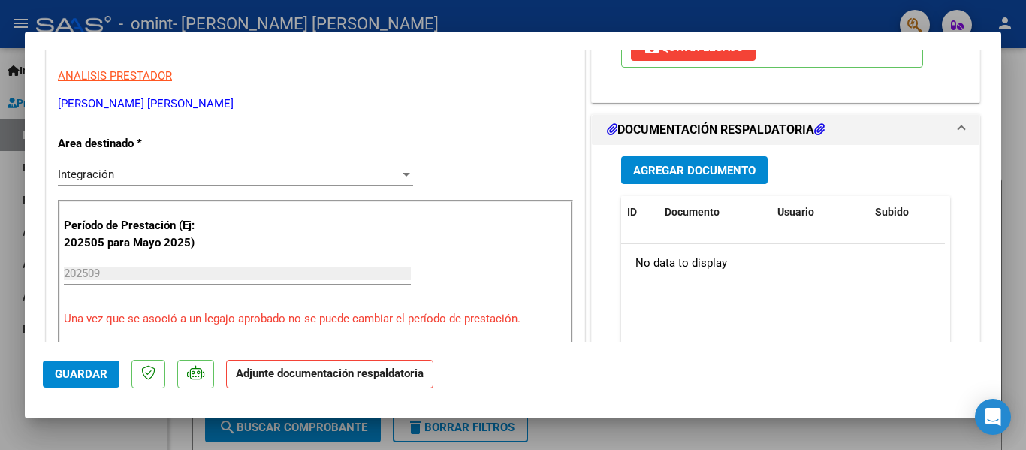
scroll to position [294, 0]
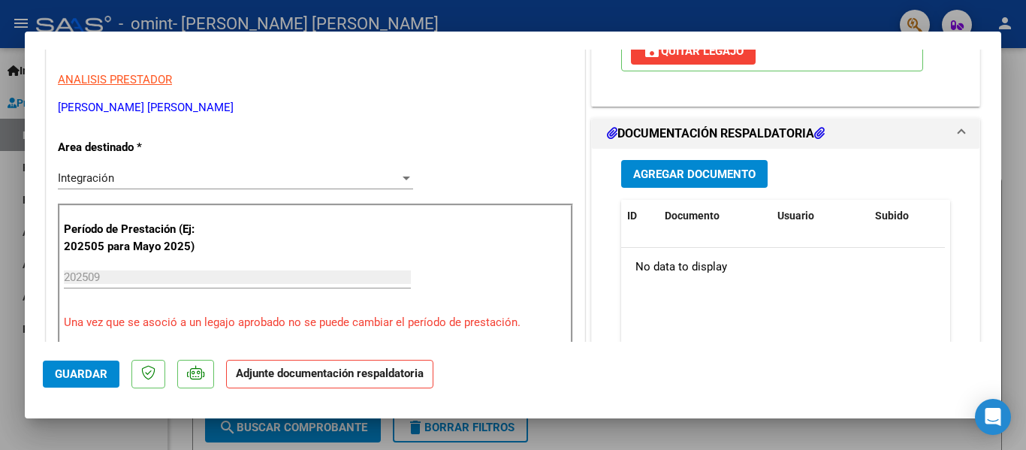
click at [662, 167] on span "Agregar Documento" at bounding box center [694, 174] width 122 height 14
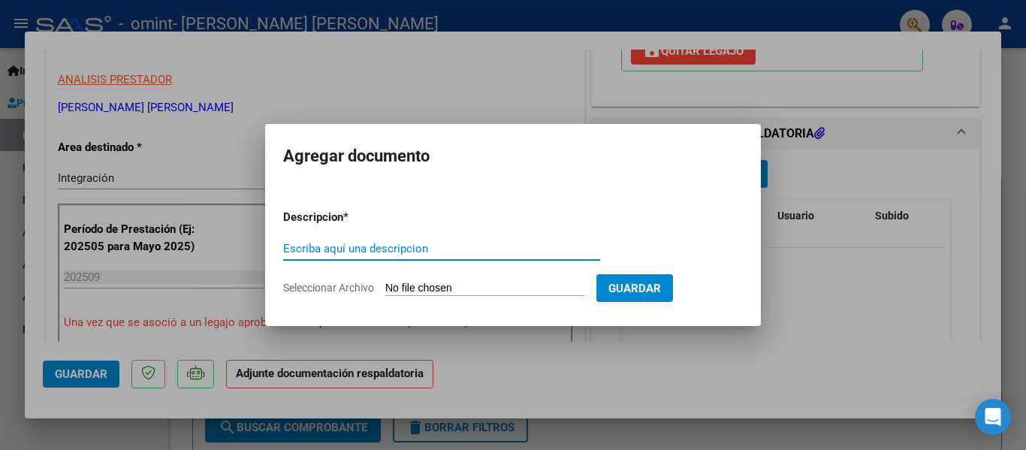
click at [463, 250] on input "Escriba aquí una descripcion" at bounding box center [441, 249] width 317 height 14
type input "Asistencia"
click at [548, 288] on input "Seleccionar Archivo" at bounding box center [484, 289] width 199 height 14
drag, startPoint x: 388, startPoint y: 252, endPoint x: 454, endPoint y: 292, distance: 76.9
click at [454, 292] on form "Descripcion * Asistencia Escriba aquí una descripcion Seleccionar Archivo Guard…" at bounding box center [513, 252] width 460 height 110
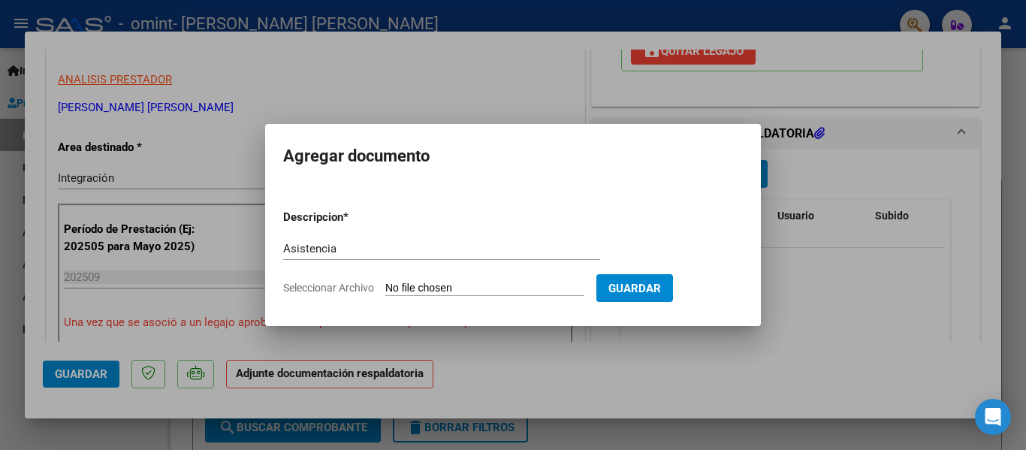
click at [454, 292] on input "Seleccionar Archivo" at bounding box center [484, 289] width 199 height 14
type input "C:\fakepath\Asistencia mes de septiembre.jpg"
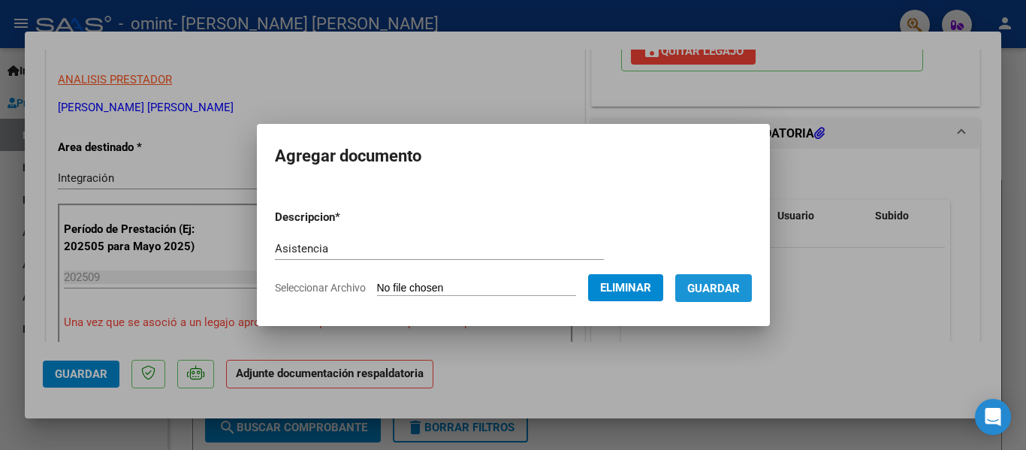
click at [740, 286] on span "Guardar" at bounding box center [713, 289] width 53 height 14
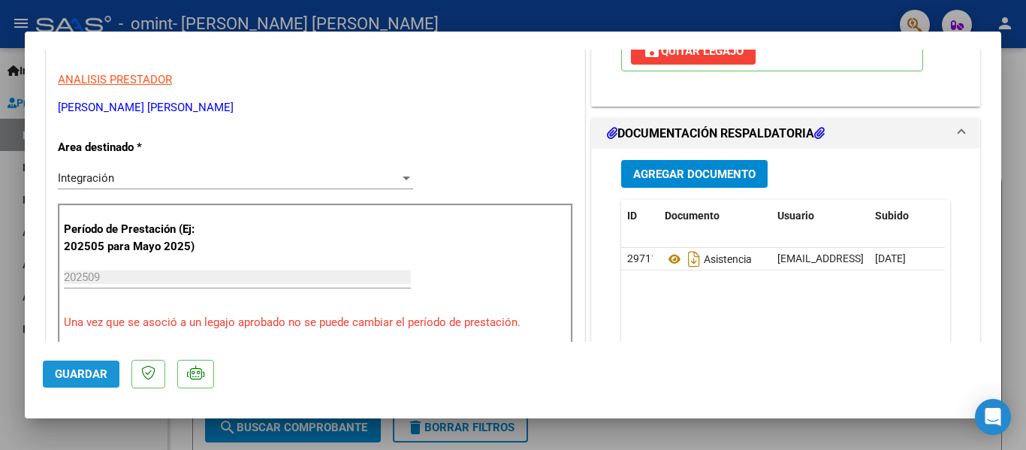
click at [81, 375] on span "Guardar" at bounding box center [81, 374] width 53 height 14
click at [851, 442] on div at bounding box center [513, 225] width 1026 height 450
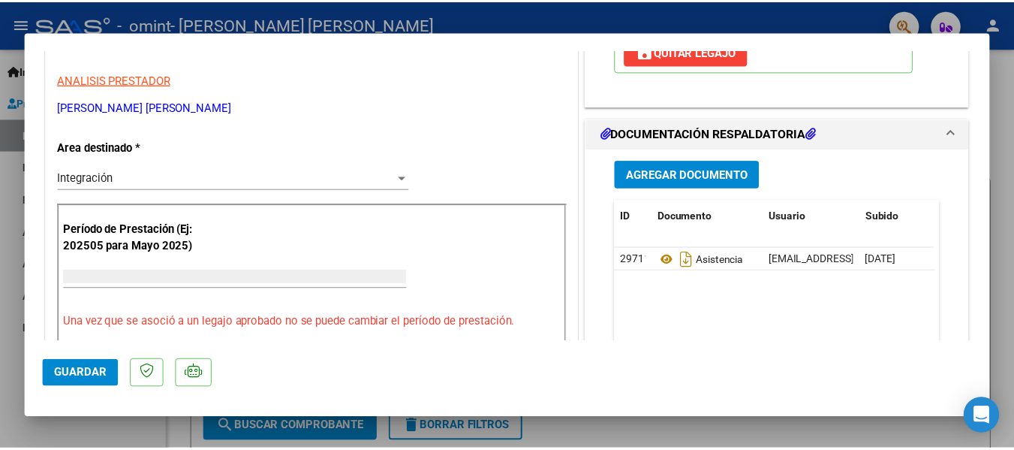
scroll to position [0, 0]
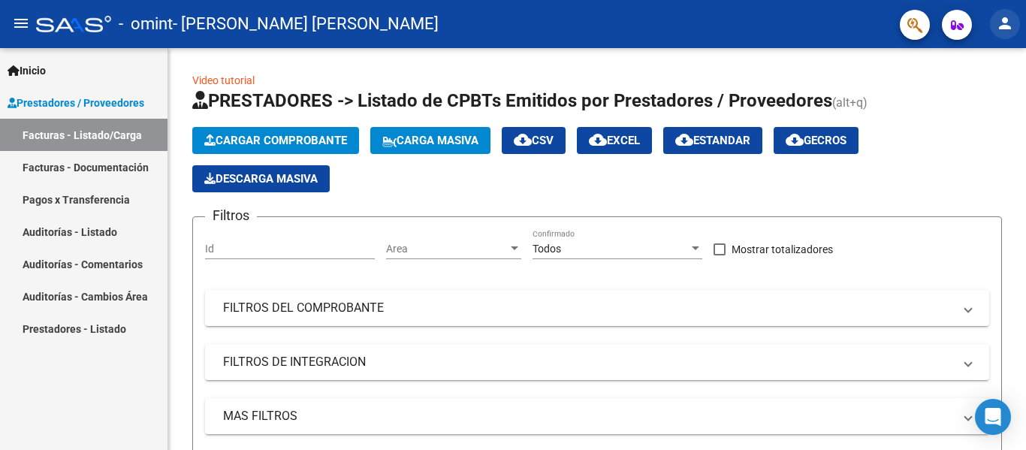
click at [1011, 29] on mat-icon "person" at bounding box center [1005, 23] width 18 height 18
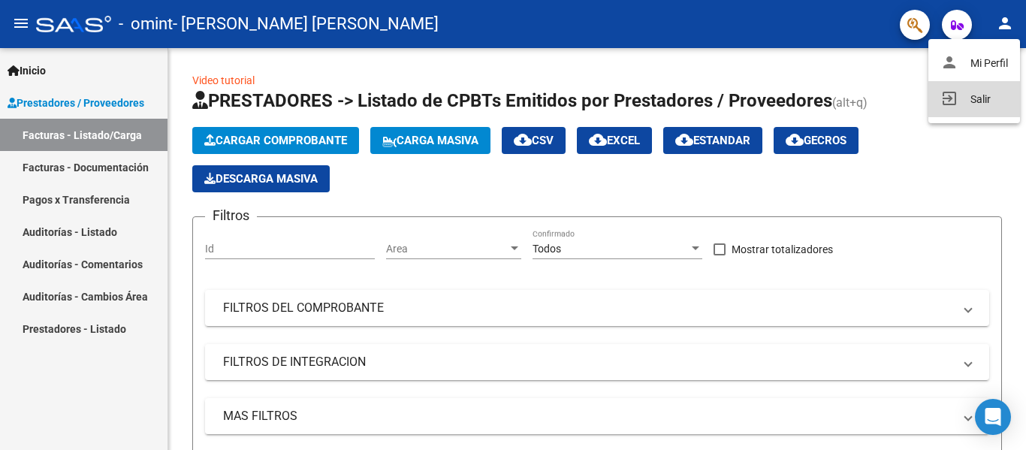
click at [978, 91] on button "exit_to_app Salir" at bounding box center [974, 99] width 92 height 36
